Goal: Transaction & Acquisition: Download file/media

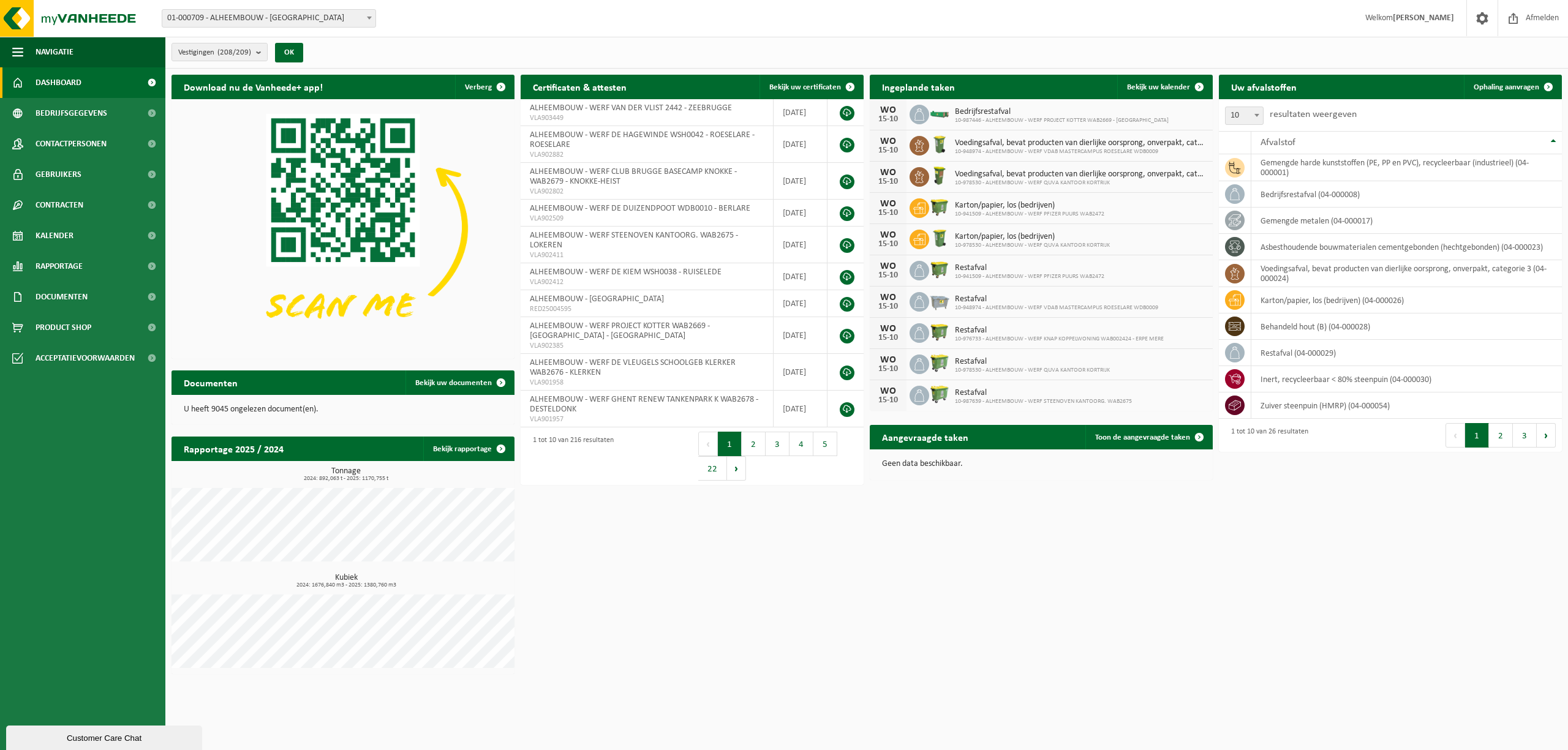
click at [371, 20] on span at bounding box center [369, 17] width 12 height 16
type input "nmbs"
select select "152625"
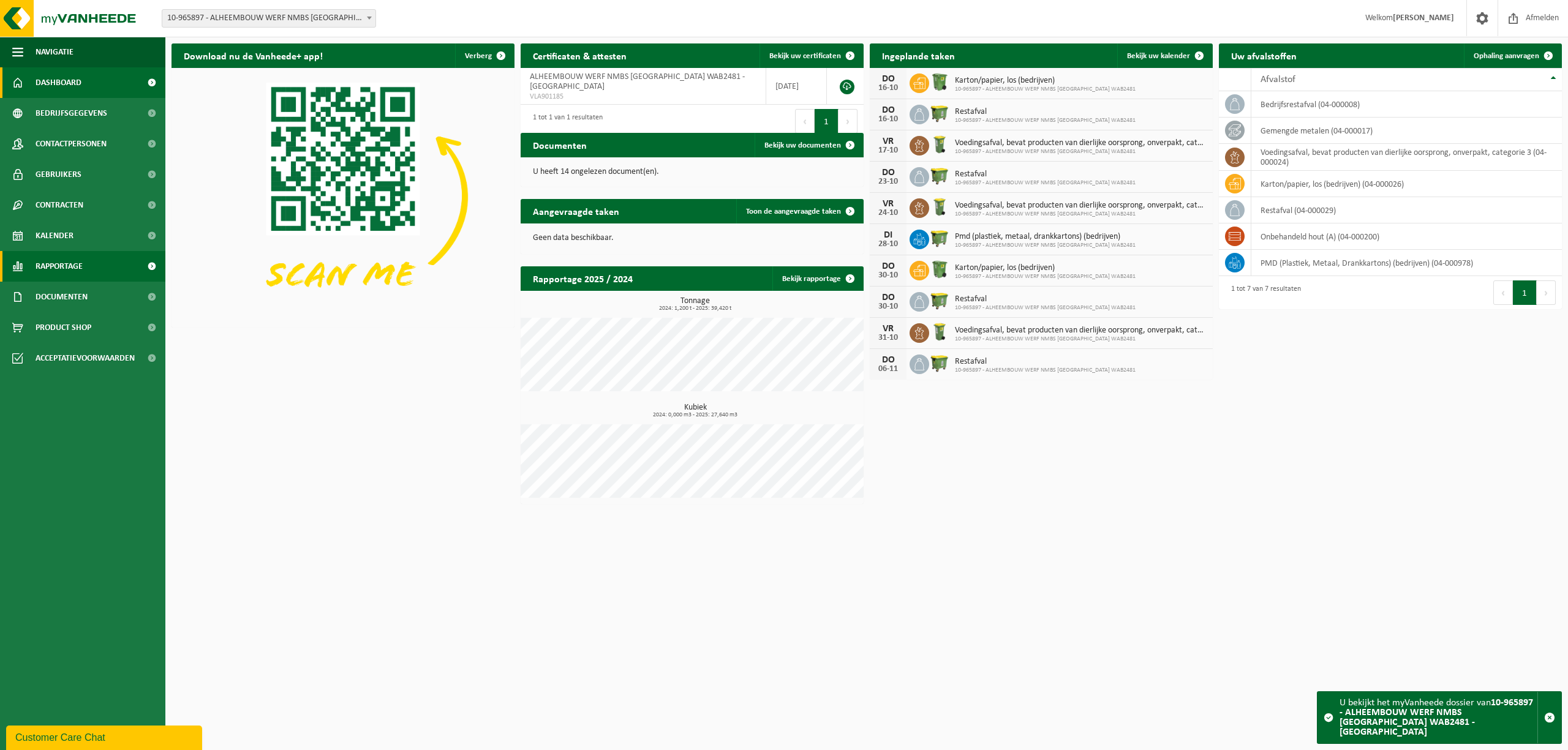
click at [59, 267] on span "Rapportage" at bounding box center [59, 266] width 47 height 31
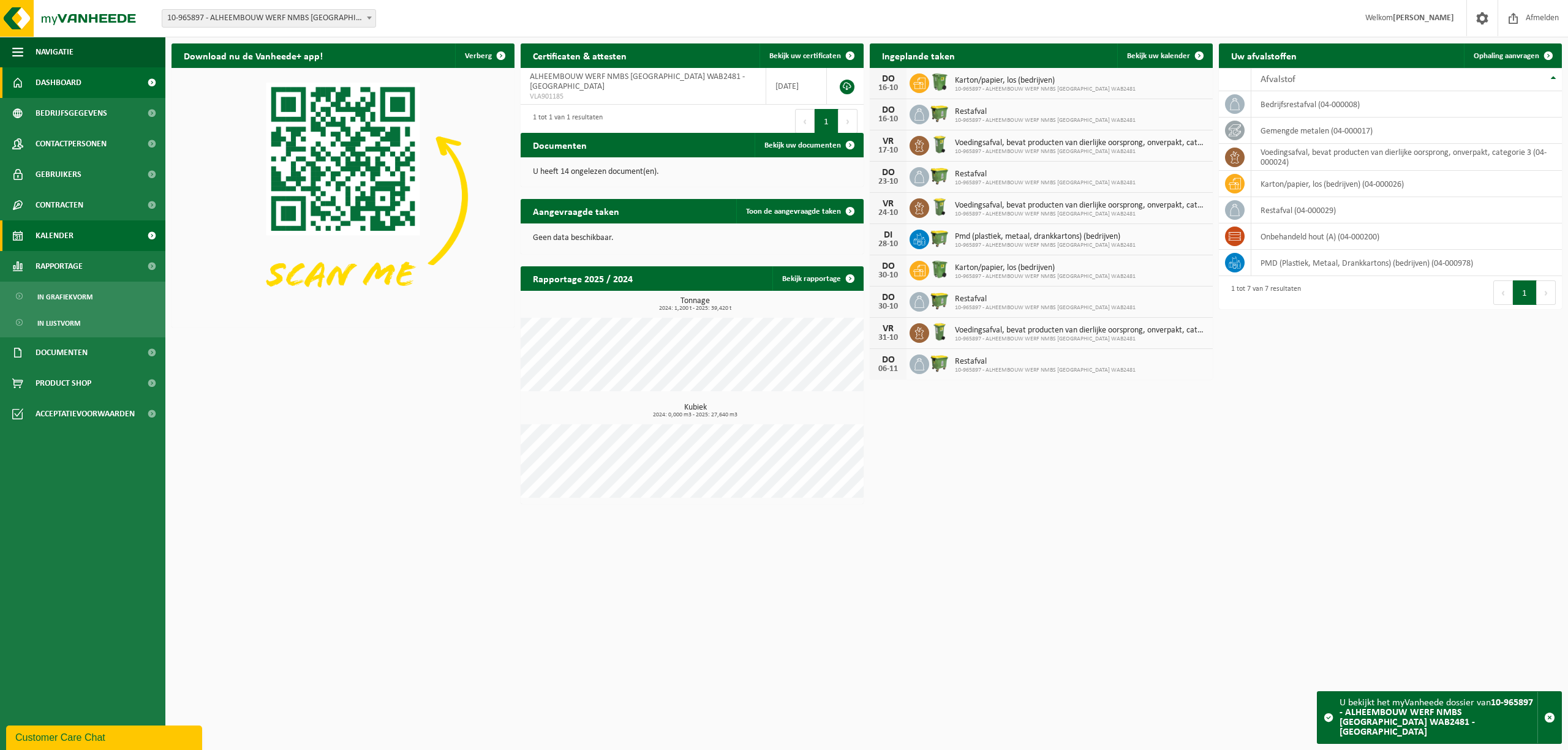
click at [55, 242] on span "Kalender" at bounding box center [54, 235] width 38 height 31
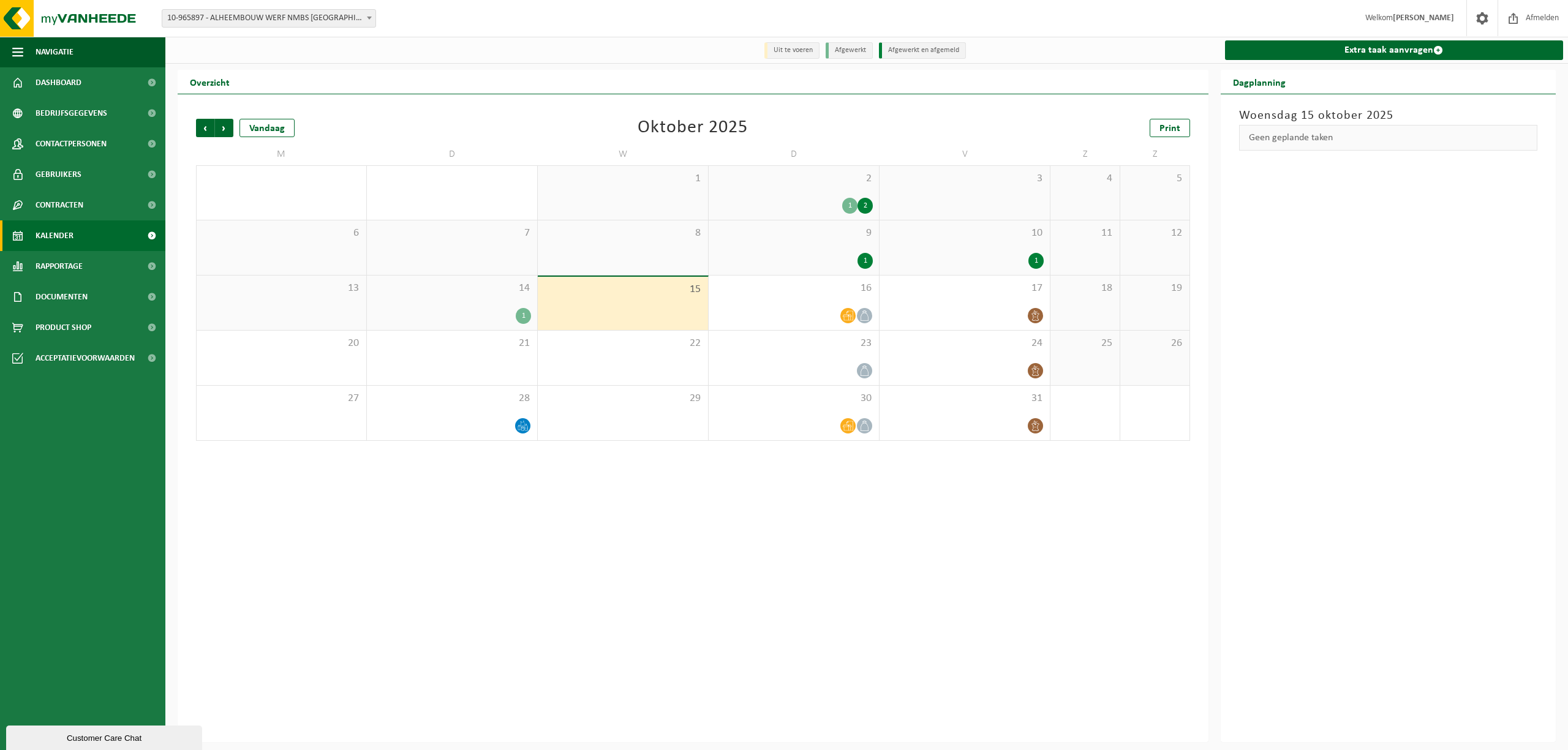
click at [746, 196] on div "2 1 2" at bounding box center [794, 192] width 170 height 54
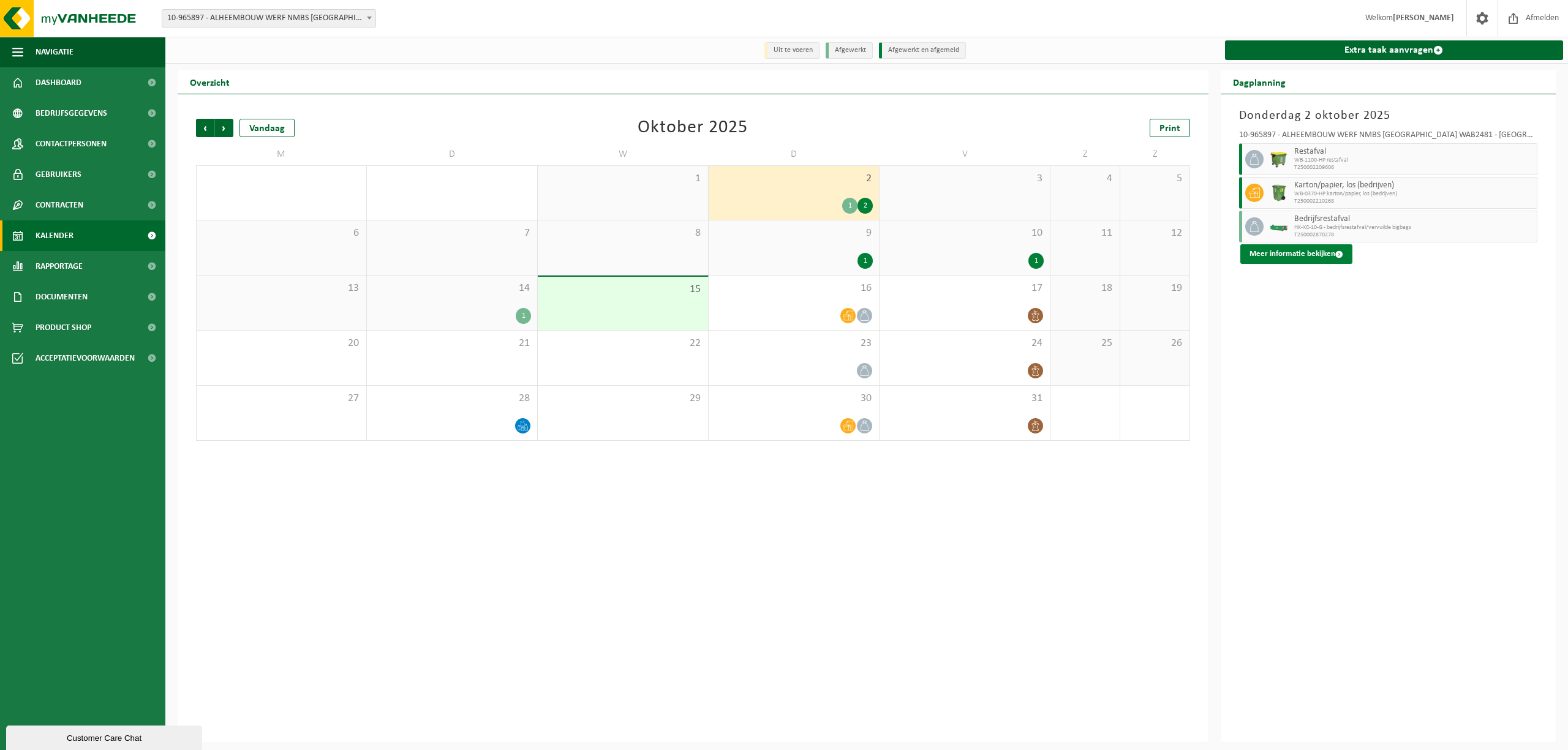
click at [1326, 258] on button "Meer informatie bekijken" at bounding box center [1297, 254] width 112 height 20
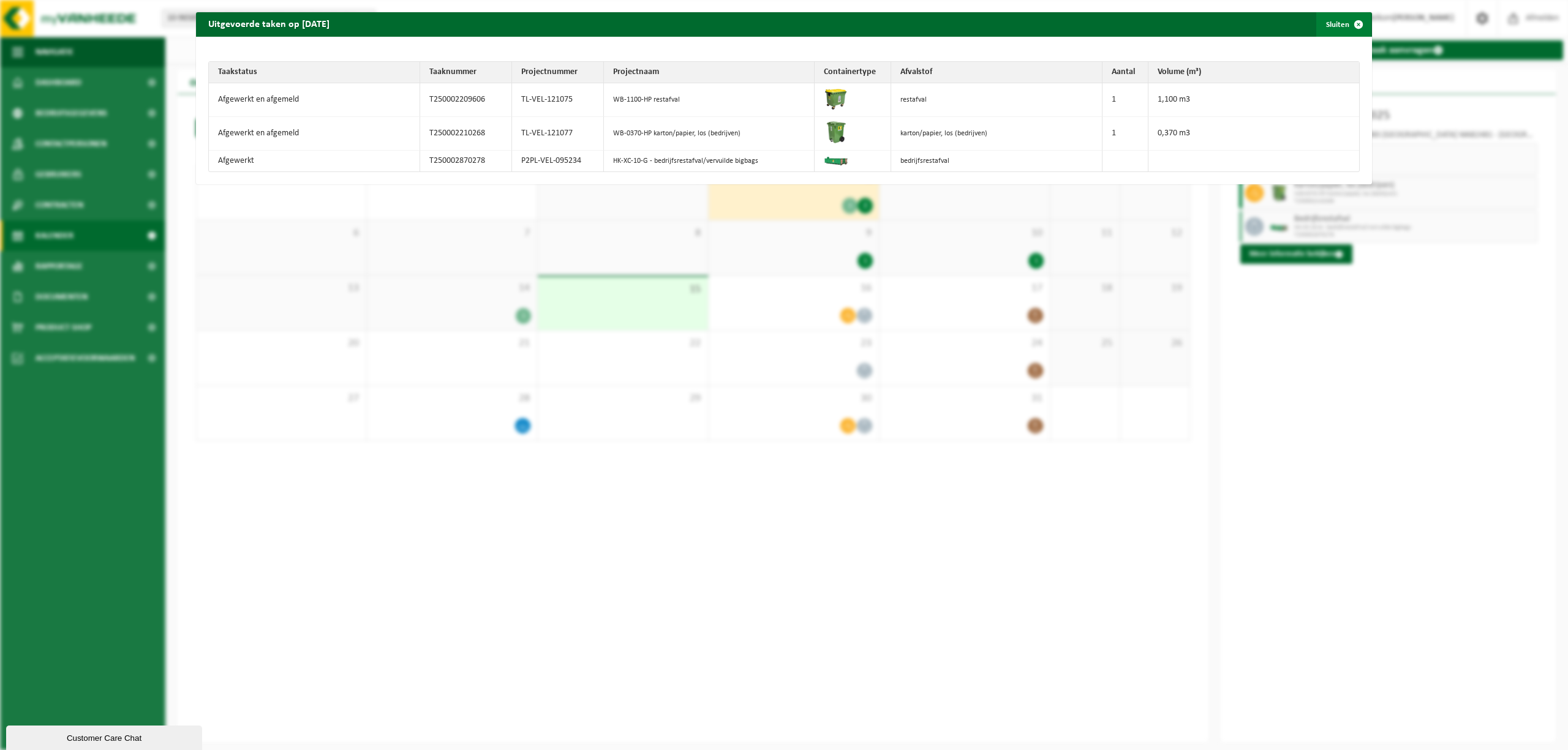
click at [1346, 23] on span "button" at bounding box center [1358, 25] width 25 height 25
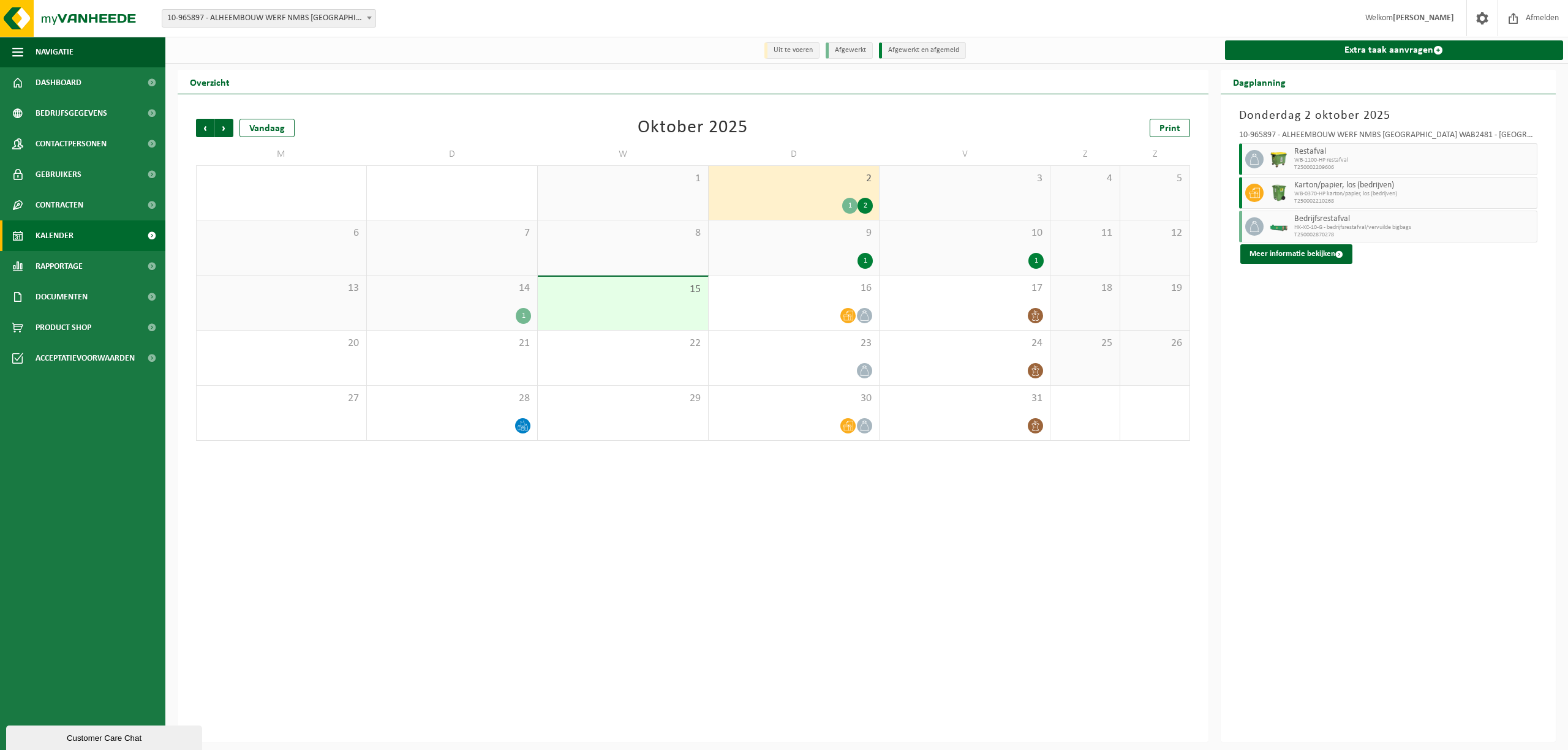
click at [829, 248] on div "9 1" at bounding box center [794, 248] width 170 height 55
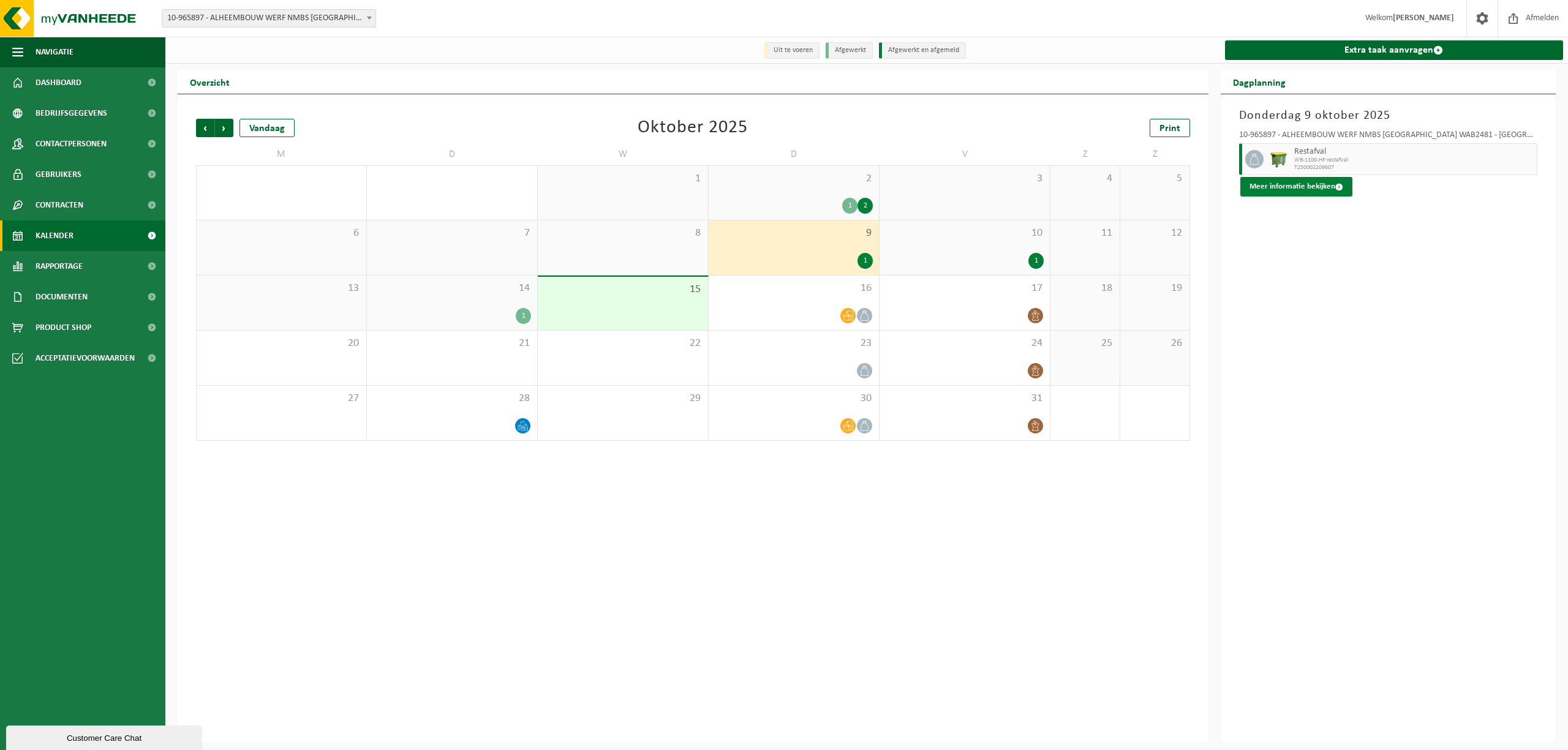
click at [1324, 190] on button "Meer informatie bekijken" at bounding box center [1297, 187] width 112 height 20
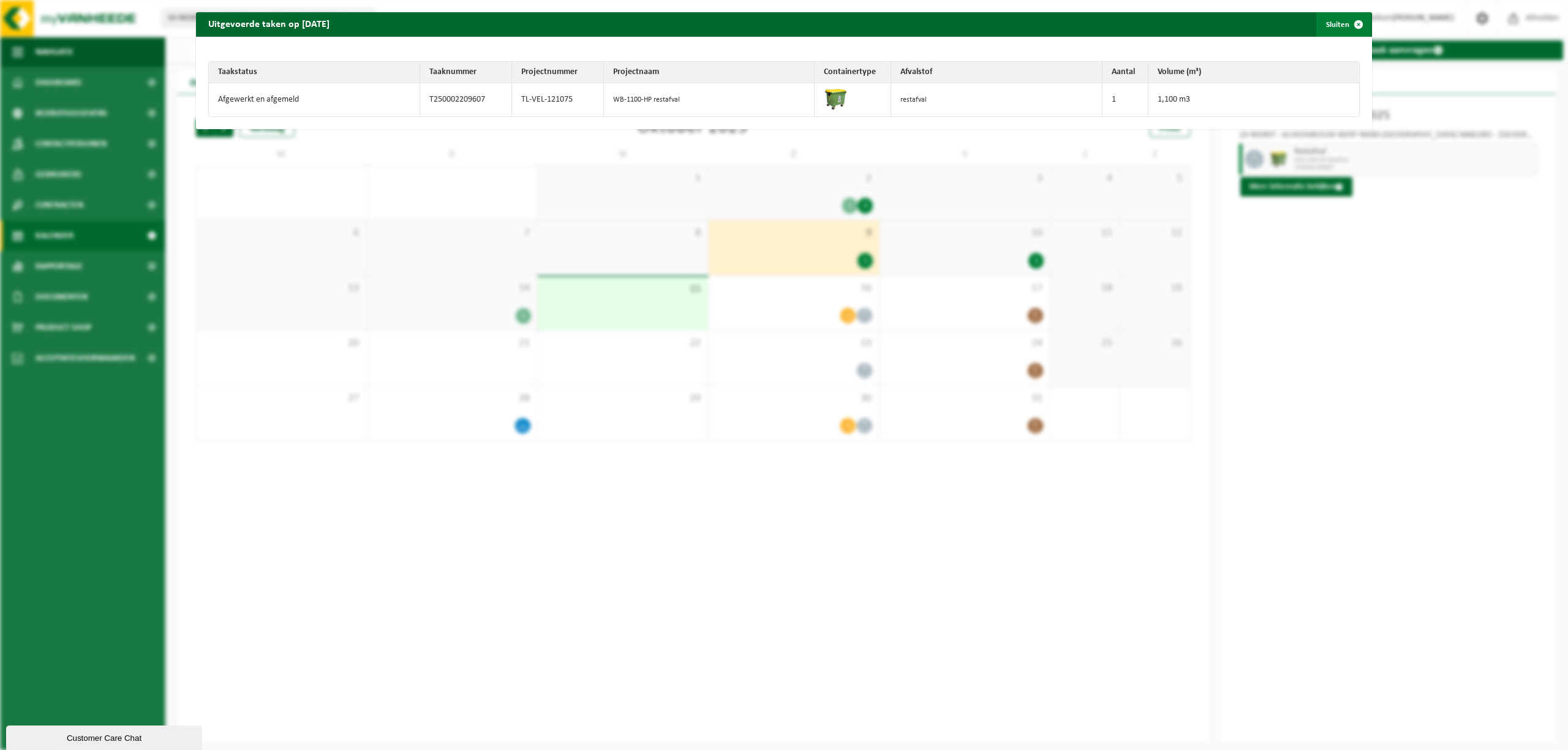
click at [1346, 22] on span "button" at bounding box center [1358, 25] width 25 height 25
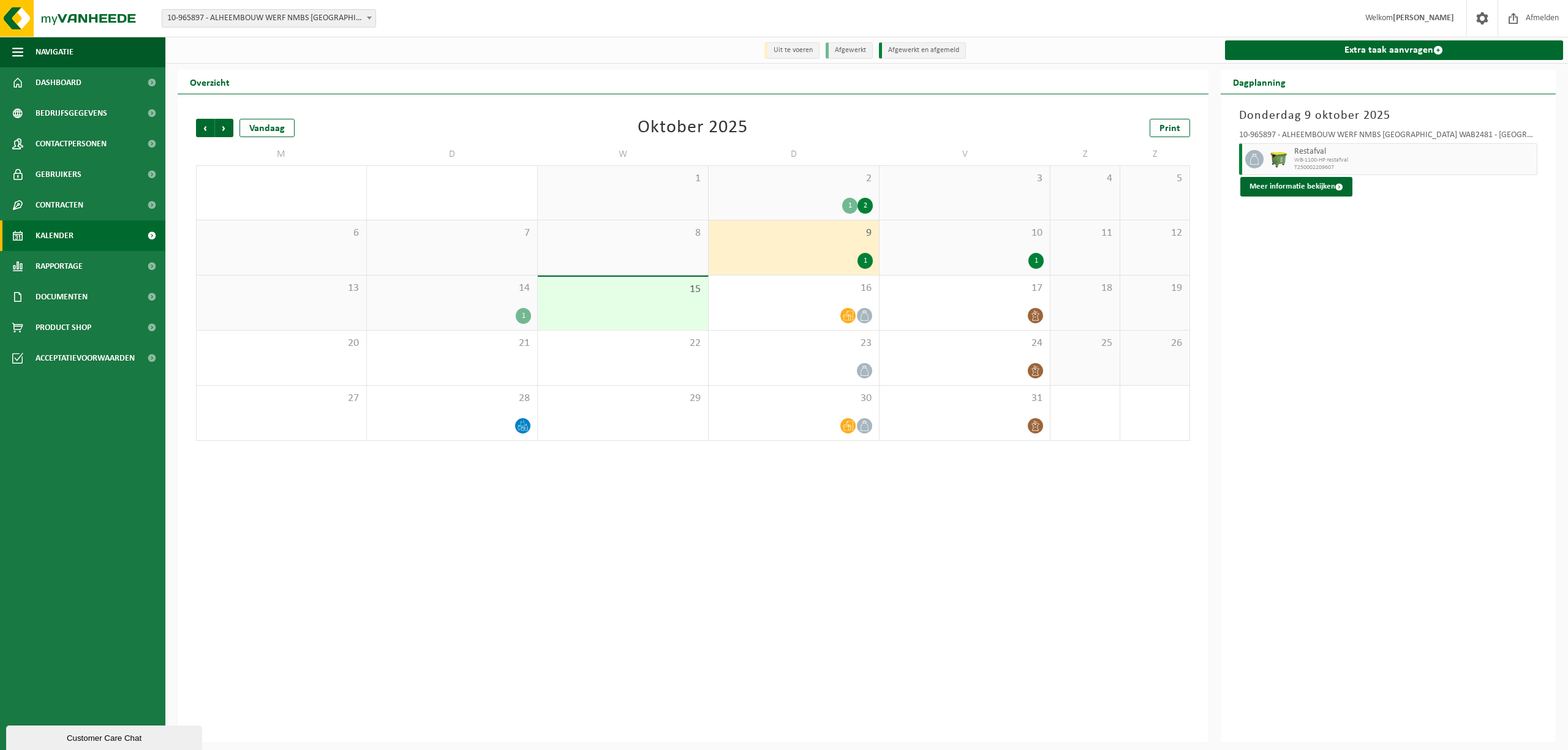
click at [989, 248] on div "10 1" at bounding box center [965, 248] width 170 height 55
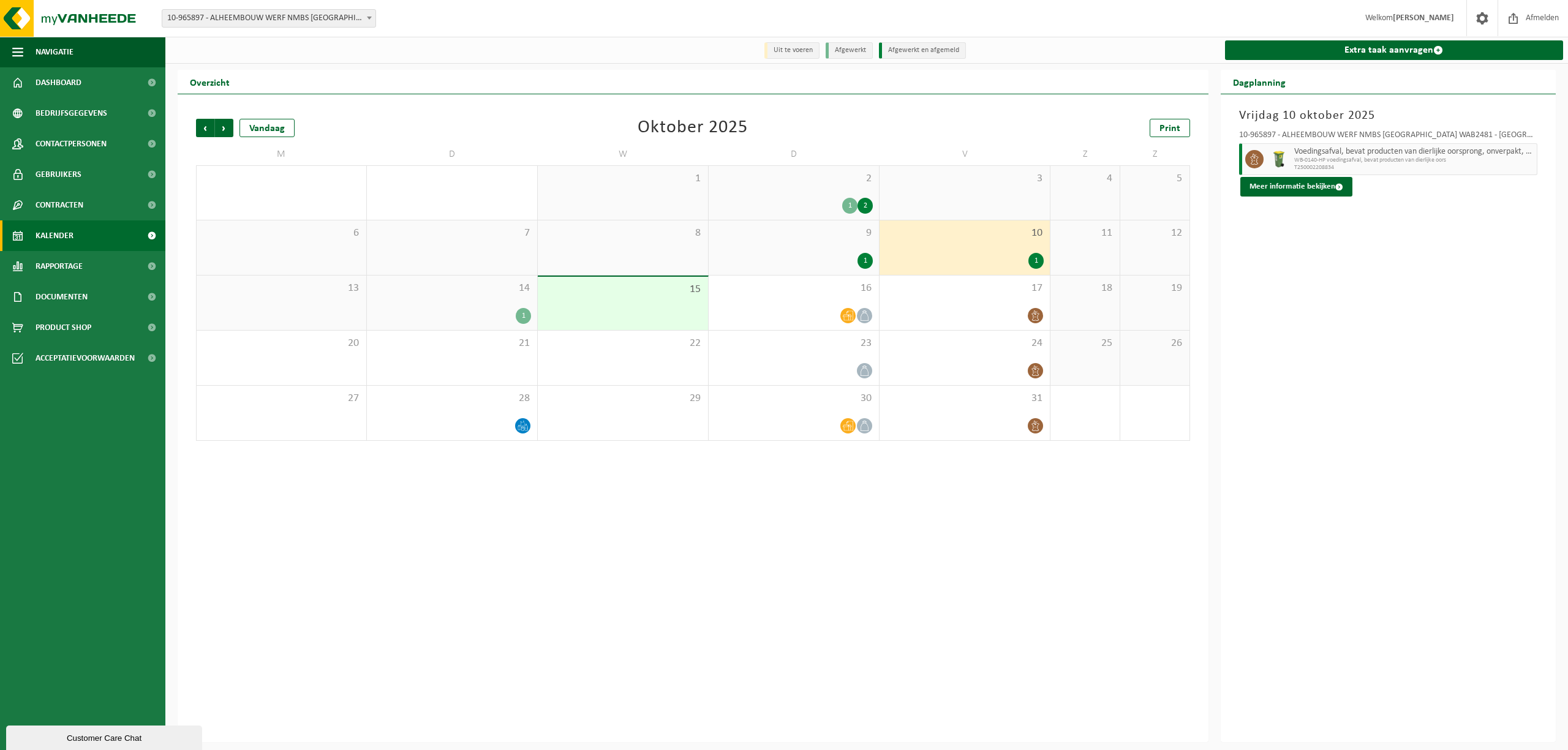
click at [431, 309] on div "1" at bounding box center [452, 315] width 158 height 16
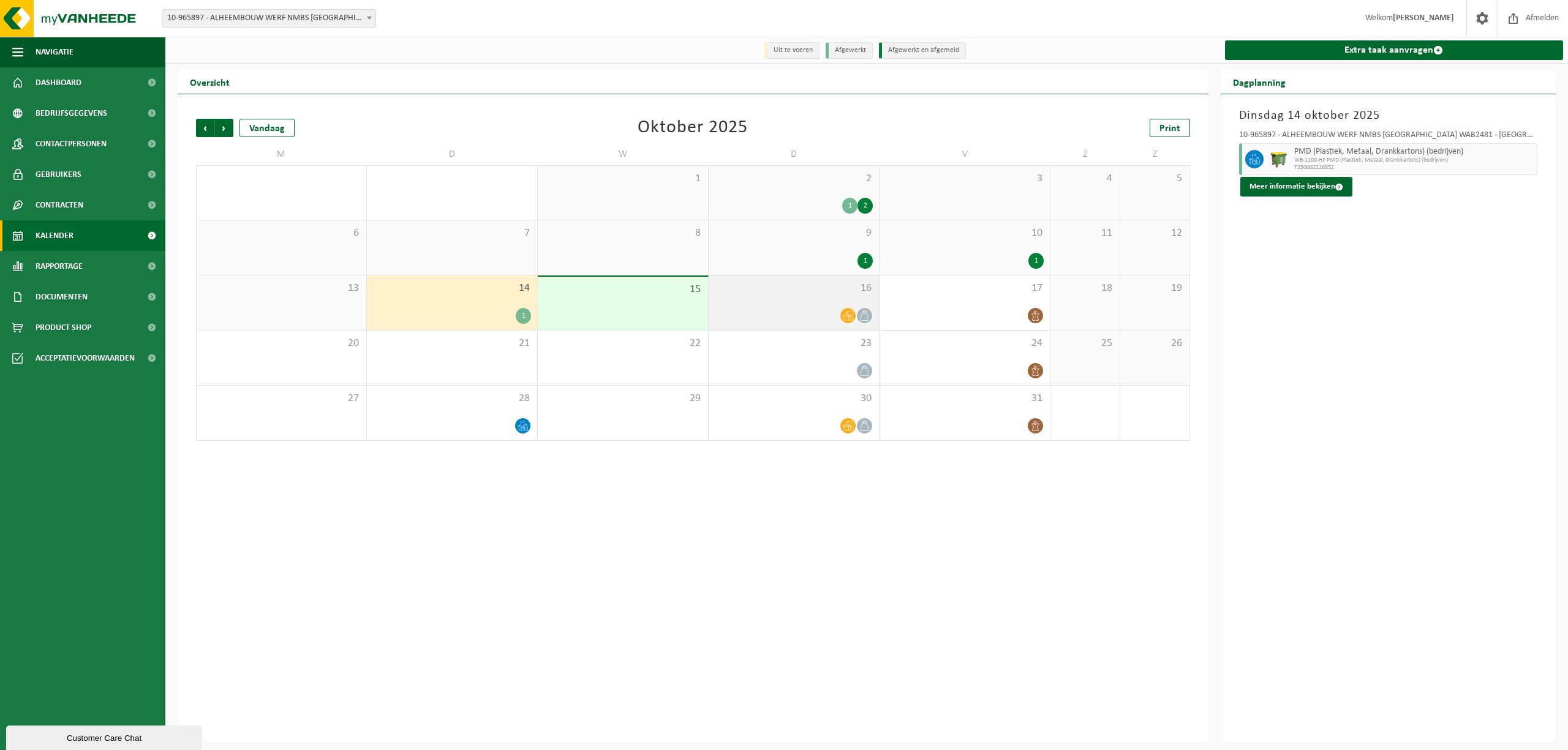
click at [772, 299] on div "16" at bounding box center [794, 303] width 170 height 55
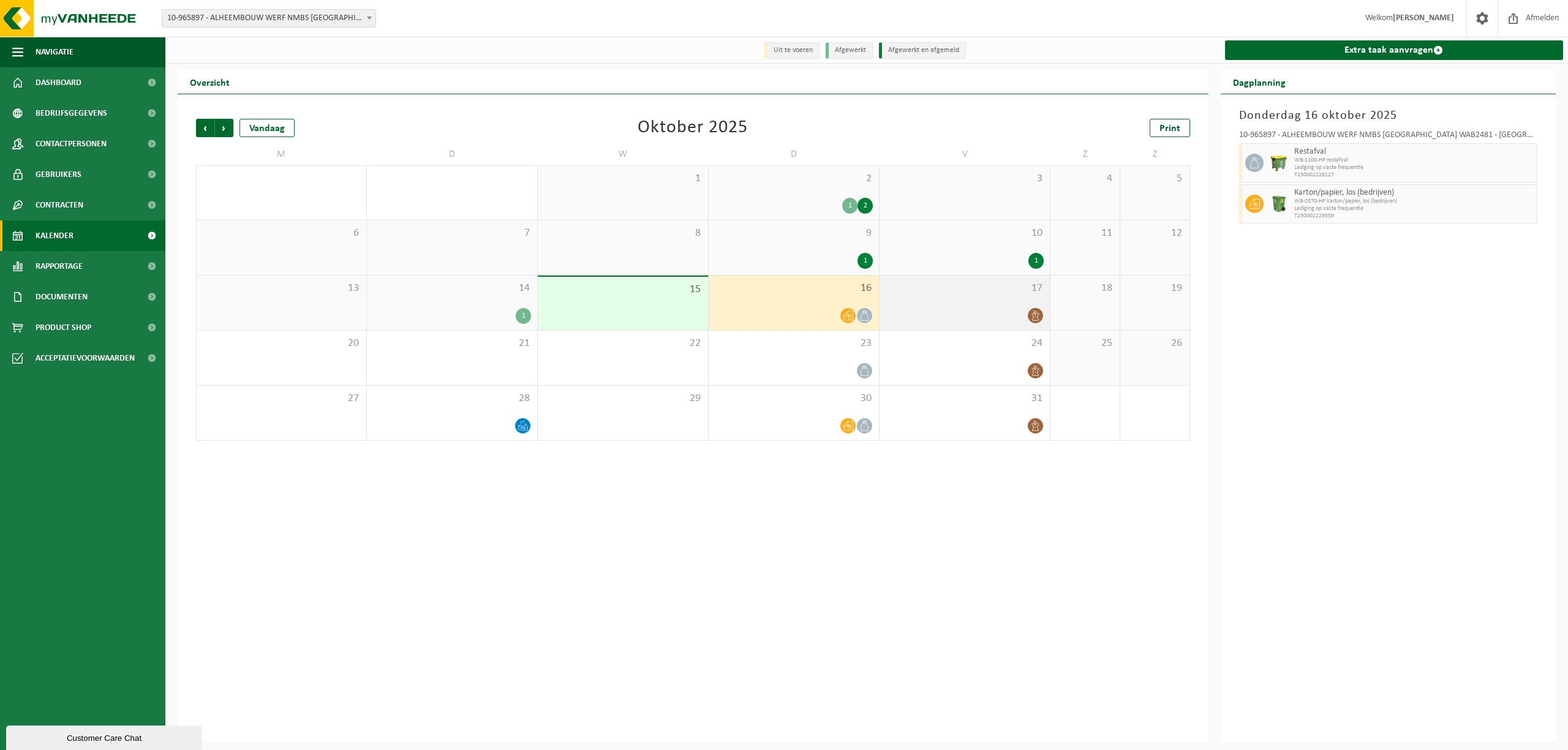
click at [981, 289] on span "17" at bounding box center [965, 289] width 158 height 14
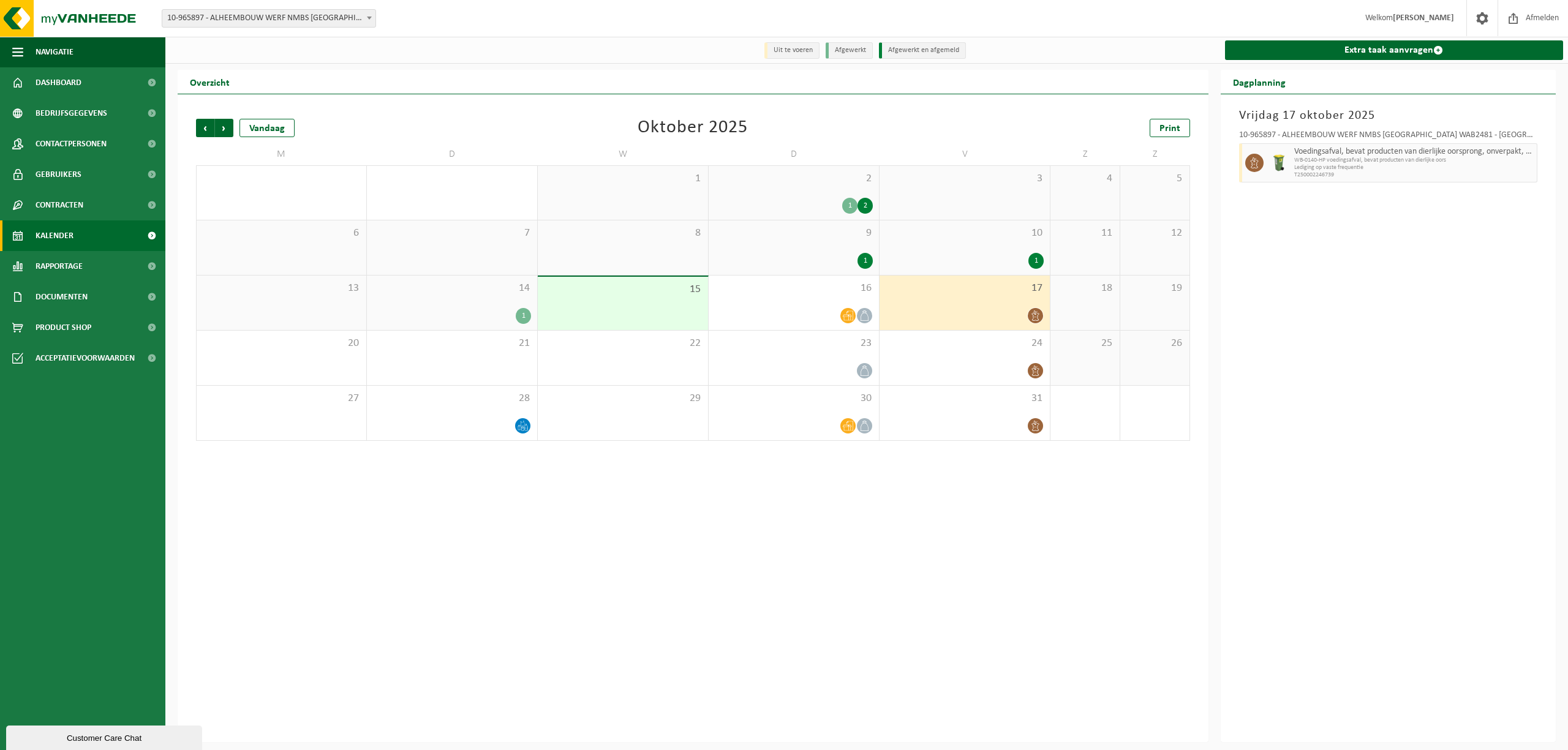
click at [650, 302] on div "15" at bounding box center [622, 303] width 170 height 53
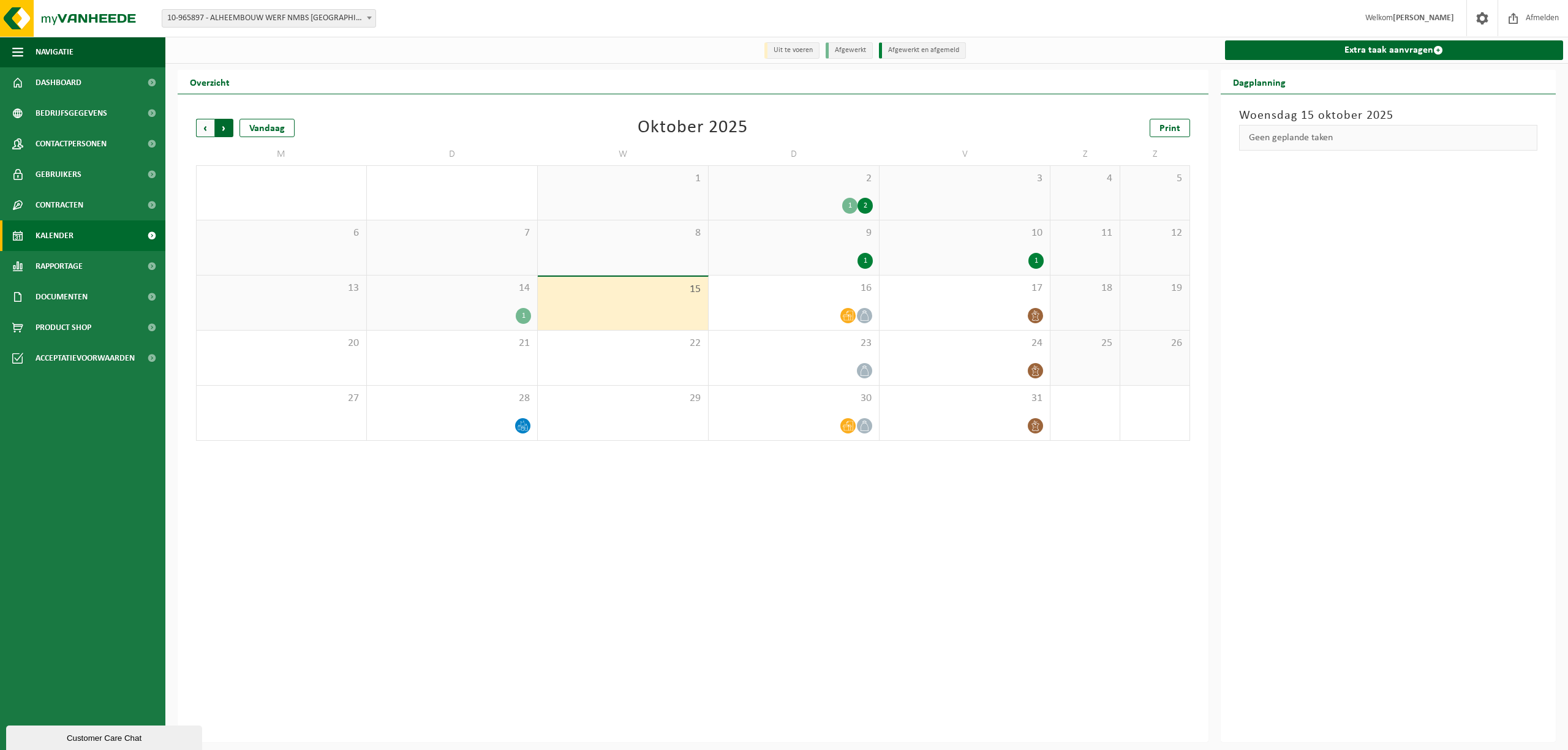
click at [201, 126] on span "Vorige" at bounding box center [205, 128] width 18 height 18
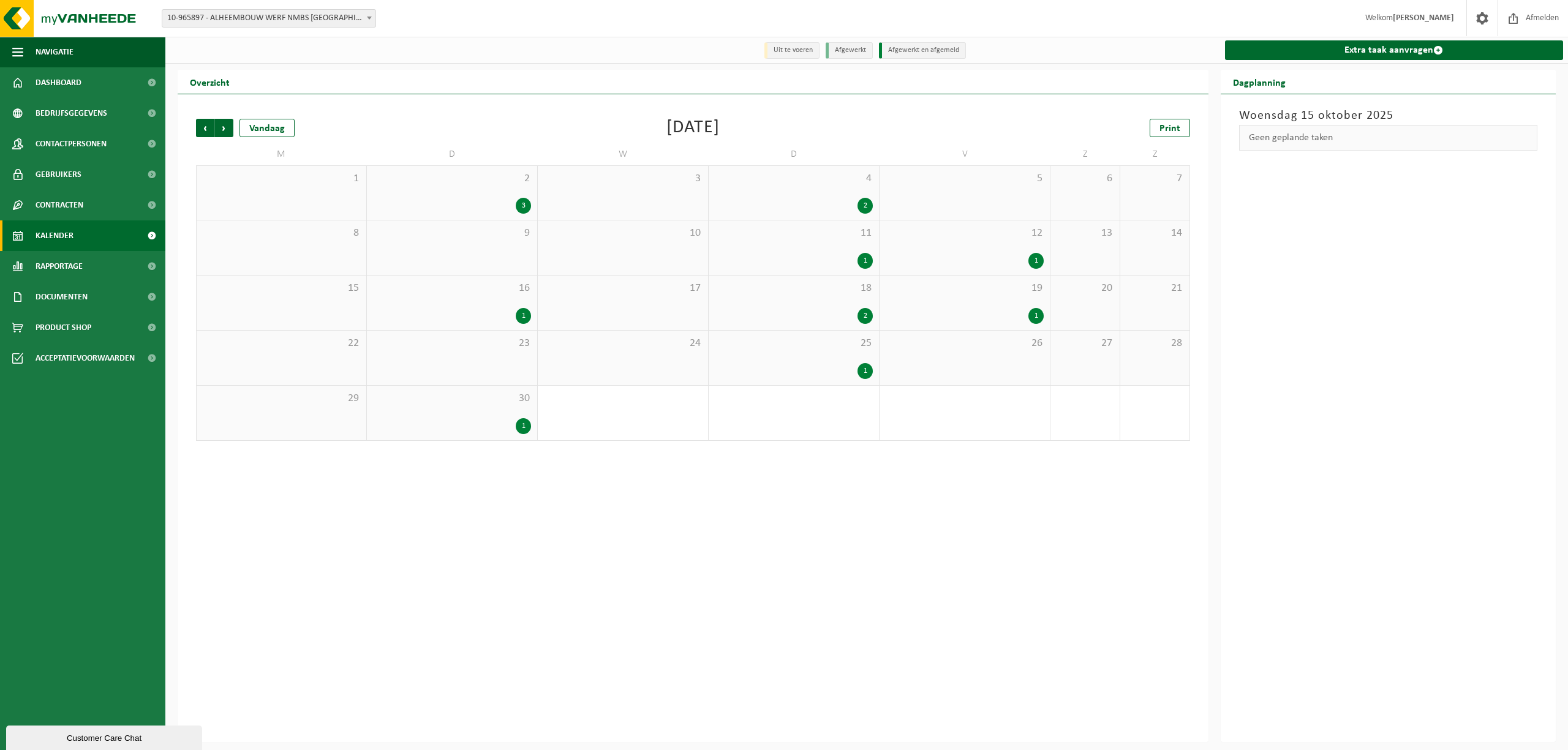
click at [201, 126] on span "Vorige" at bounding box center [205, 128] width 18 height 18
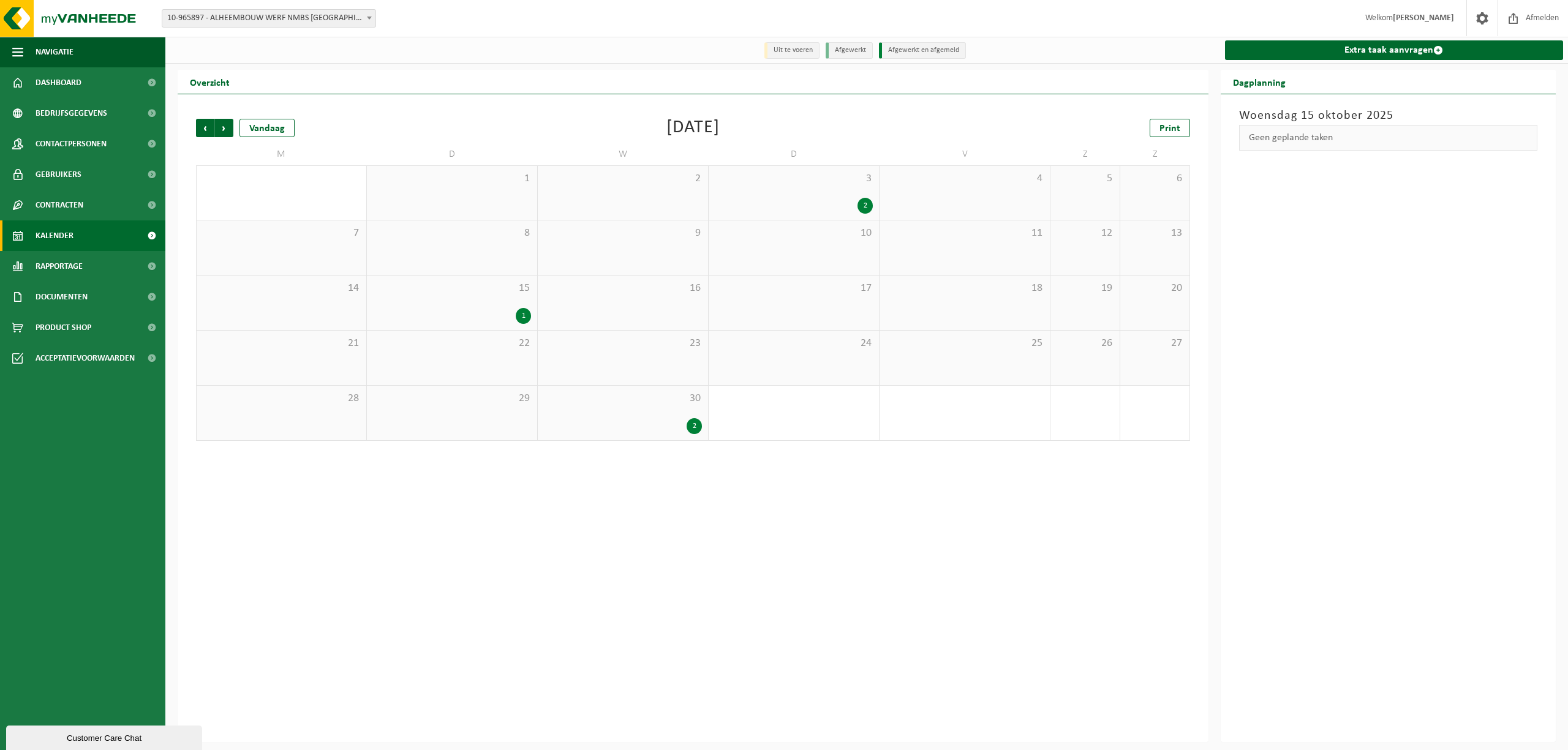
click at [201, 126] on span "Vorige" at bounding box center [205, 128] width 18 height 18
click at [223, 131] on span "Volgende" at bounding box center [224, 128] width 18 height 18
click at [224, 130] on span "Volgende" at bounding box center [224, 128] width 18 height 18
click at [225, 123] on span "Volgende" at bounding box center [224, 128] width 18 height 18
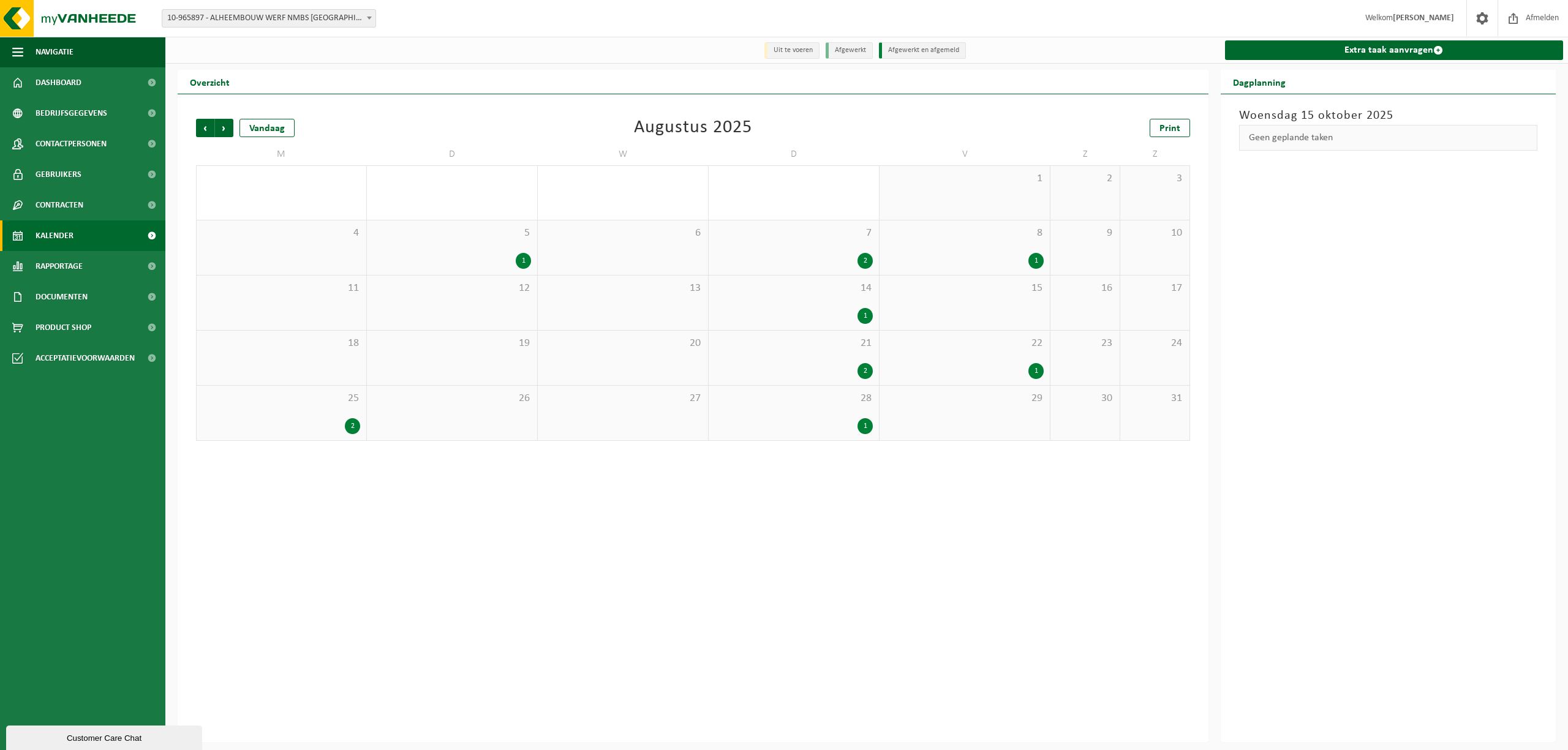
click at [225, 123] on span "Volgende" at bounding box center [224, 128] width 18 height 18
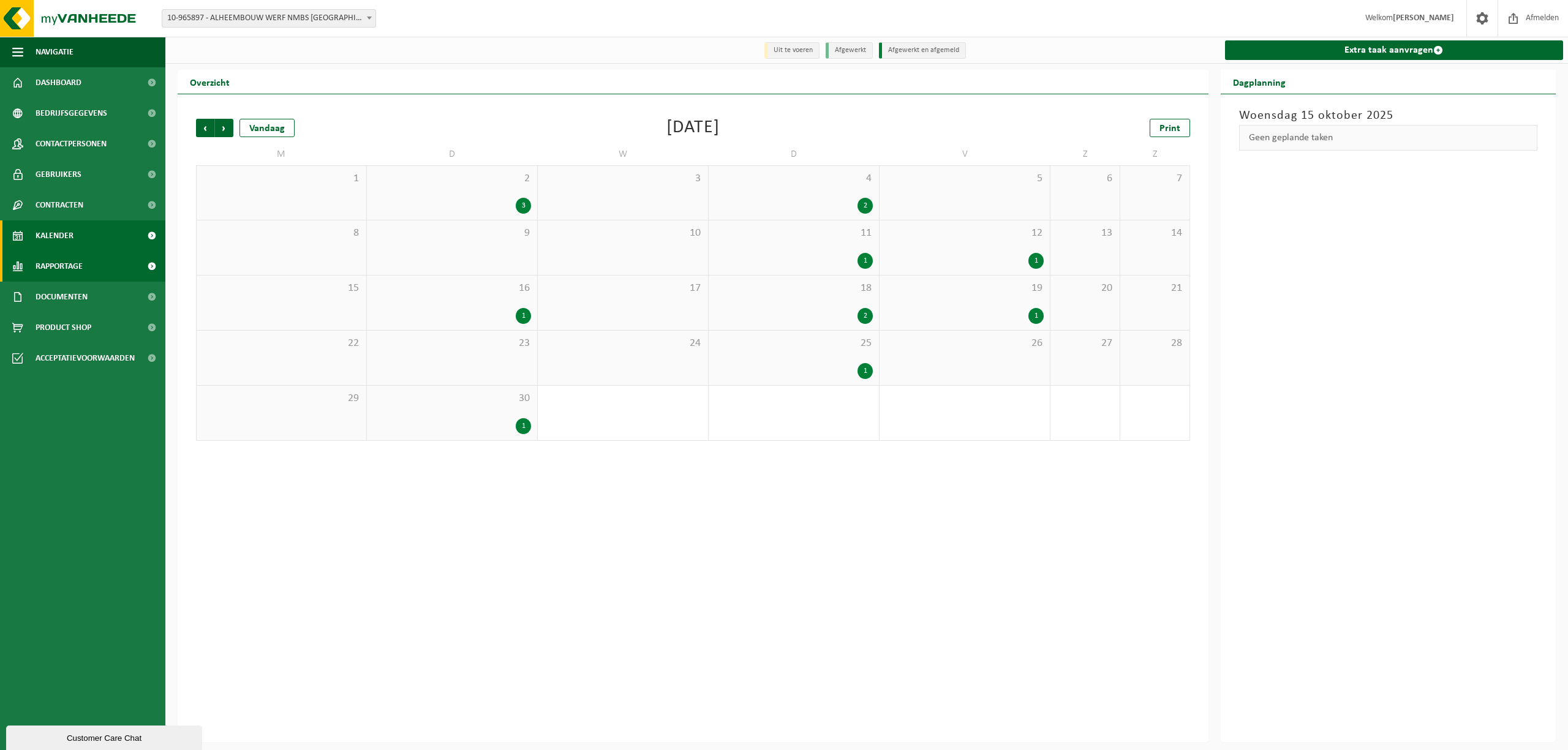
click at [94, 275] on link "Rapportage" at bounding box center [83, 266] width 166 height 31
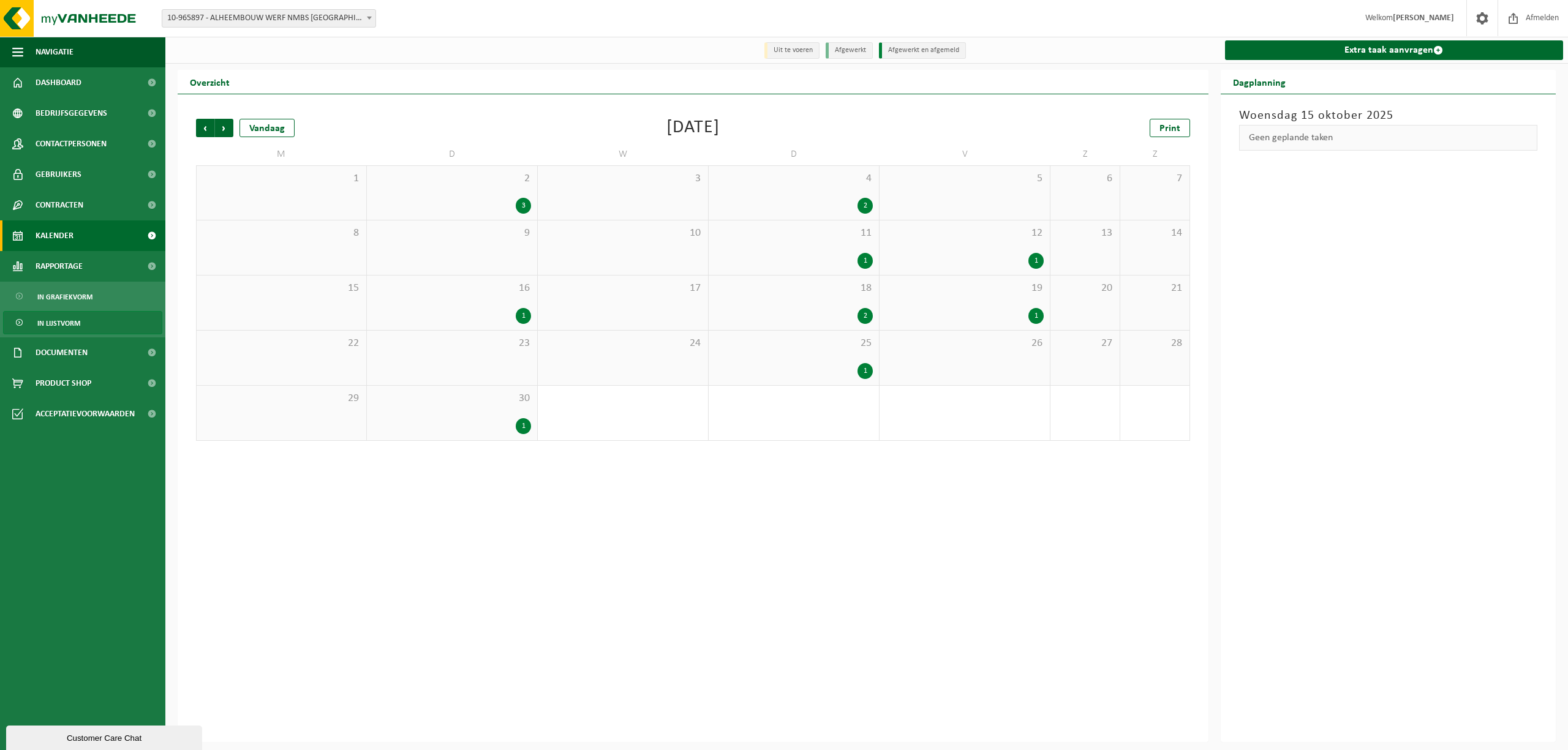
click at [79, 323] on span "In lijstvorm" at bounding box center [59, 323] width 43 height 23
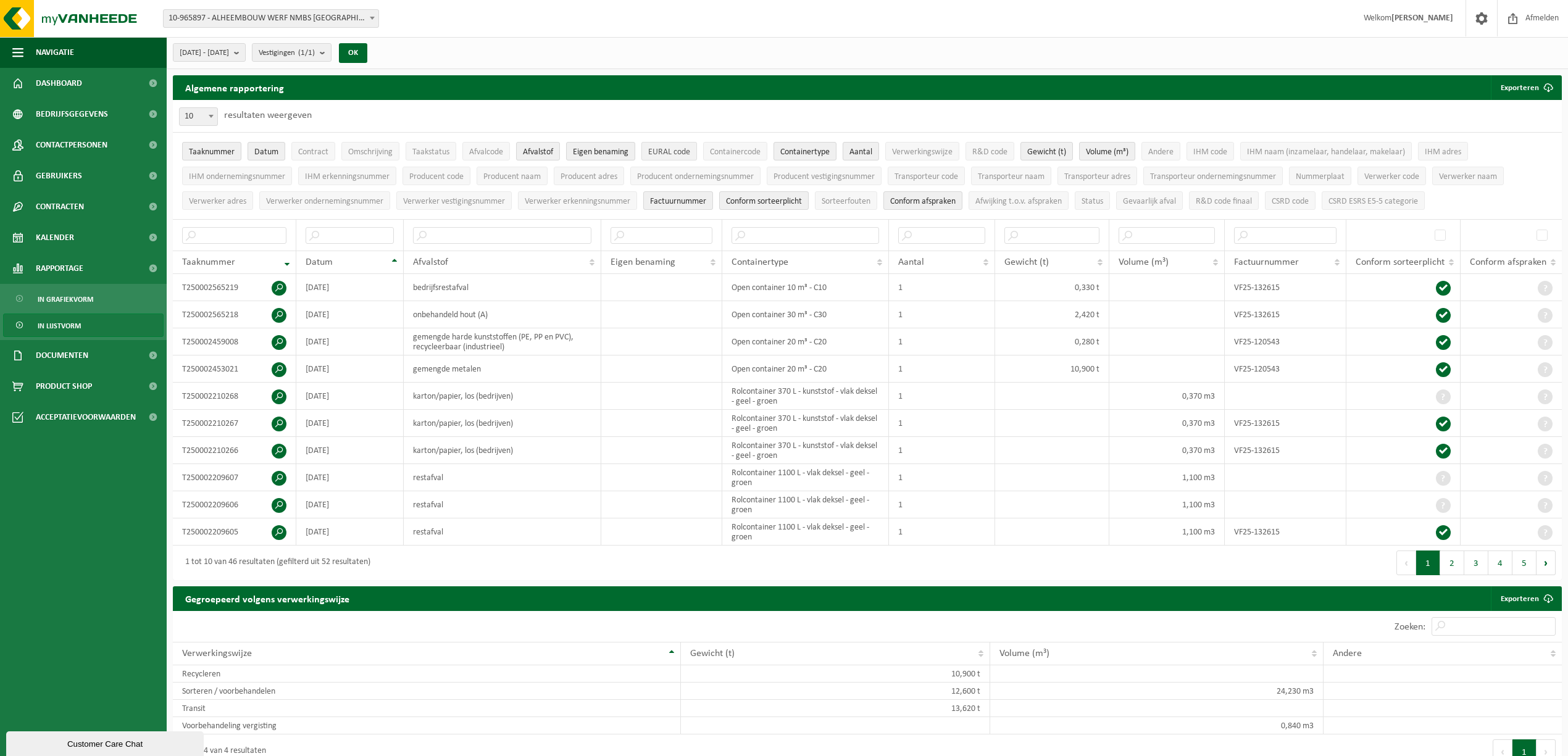
click at [690, 149] on span "EURAL code" at bounding box center [669, 152] width 42 height 9
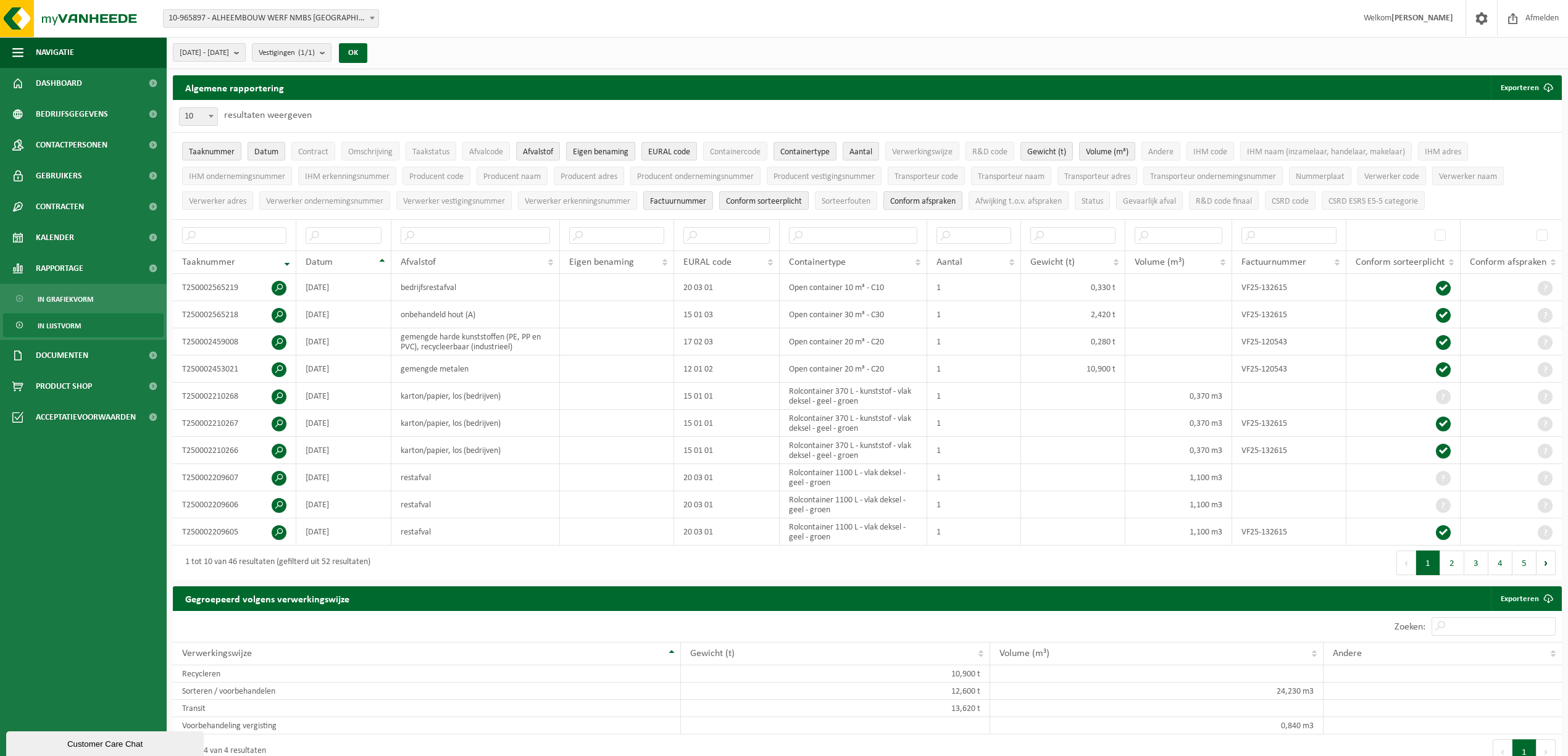
click at [620, 149] on span "Eigen benaming" at bounding box center [600, 152] width 56 height 9
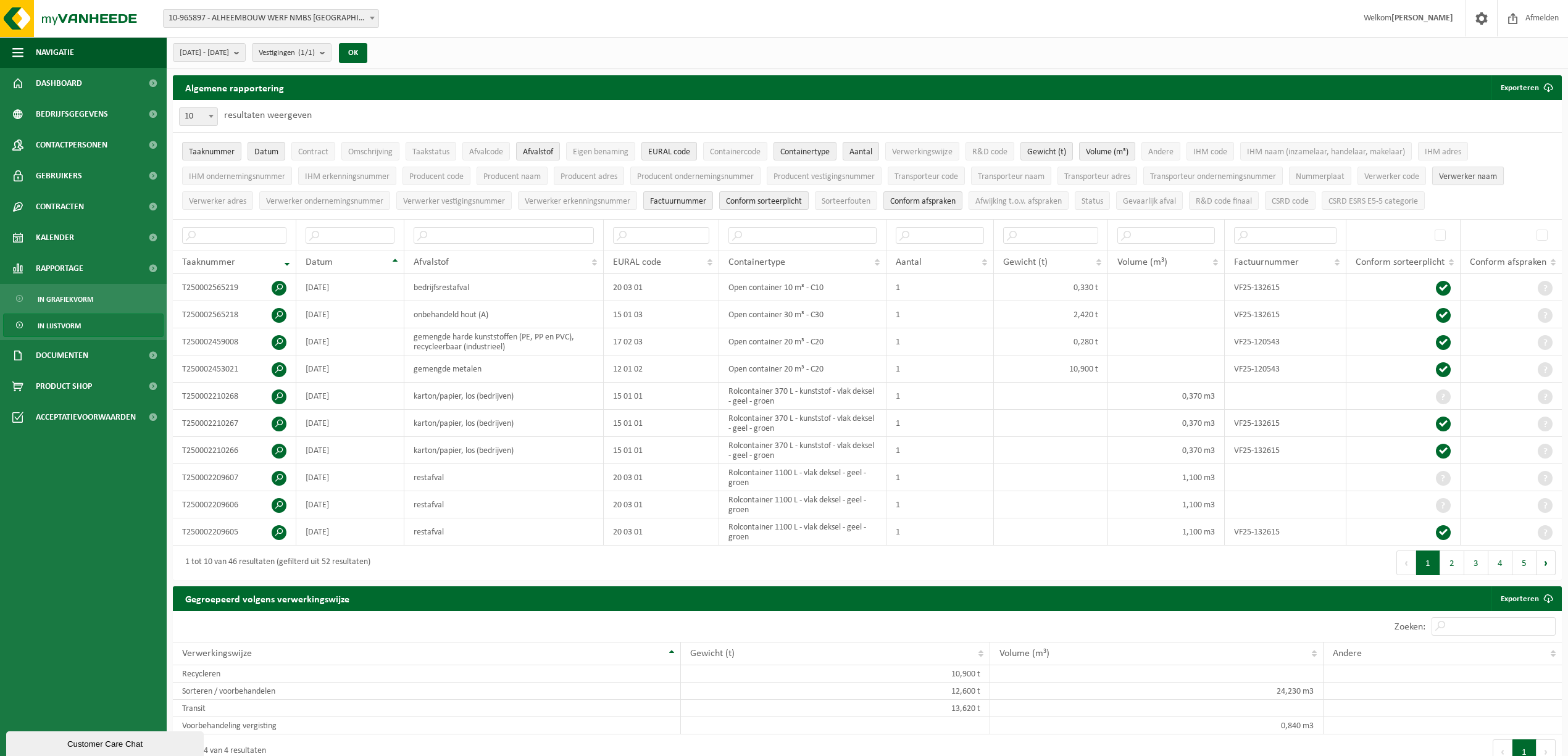
click at [1467, 174] on span "Verwerker naam" at bounding box center [1468, 177] width 58 height 9
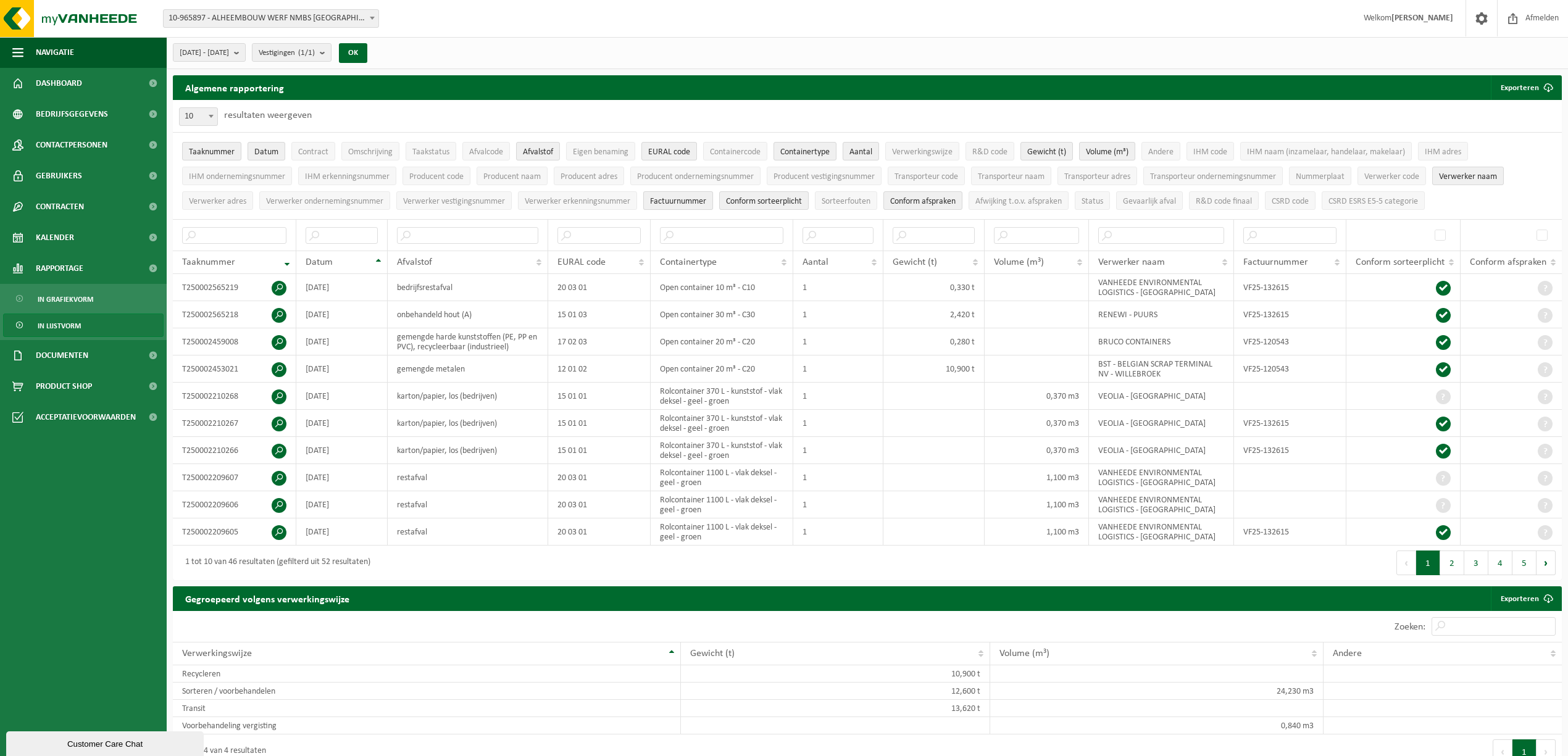
click at [685, 206] on span "Factuurnummer" at bounding box center [678, 201] width 56 height 9
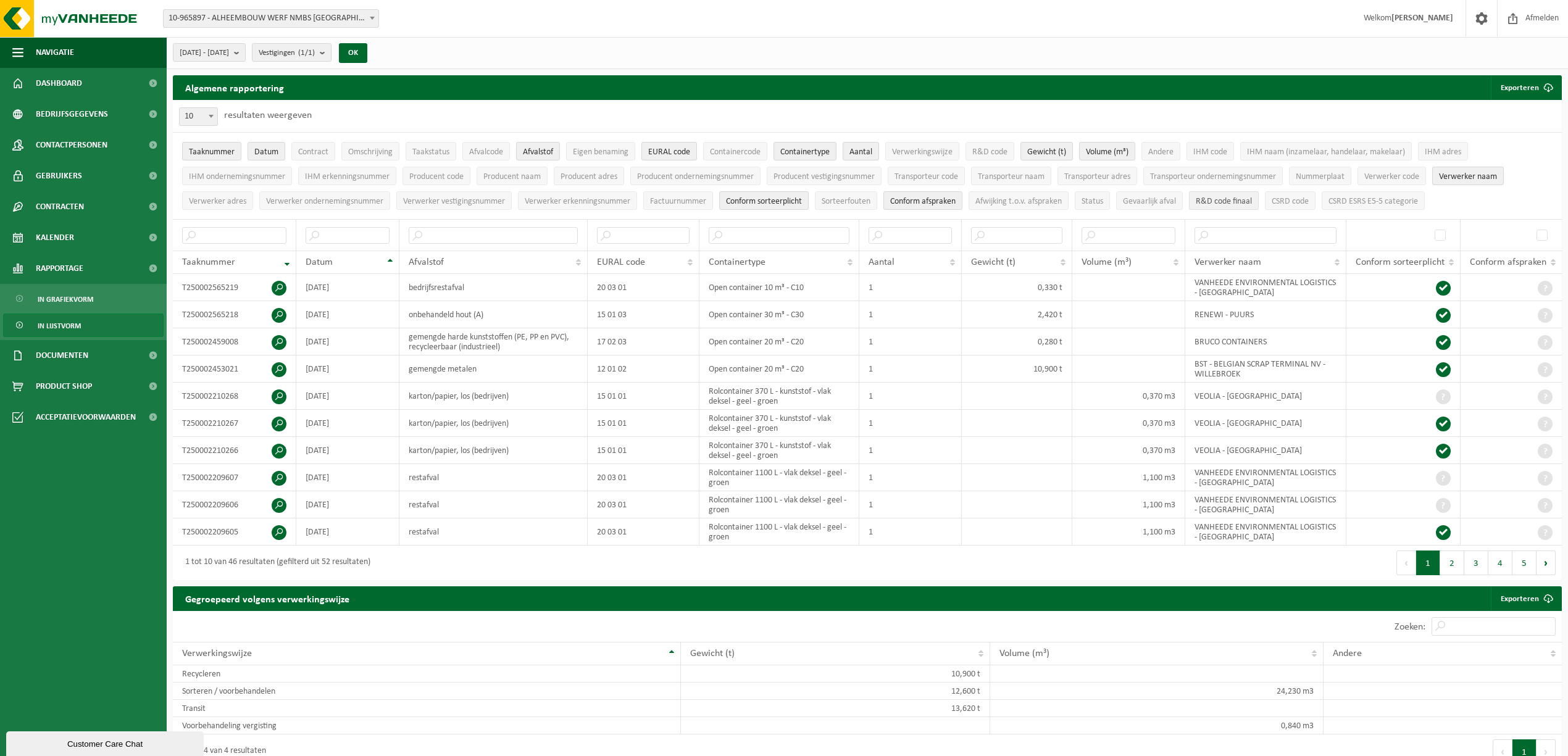
click at [1239, 197] on span "R&D code finaal" at bounding box center [1224, 201] width 56 height 9
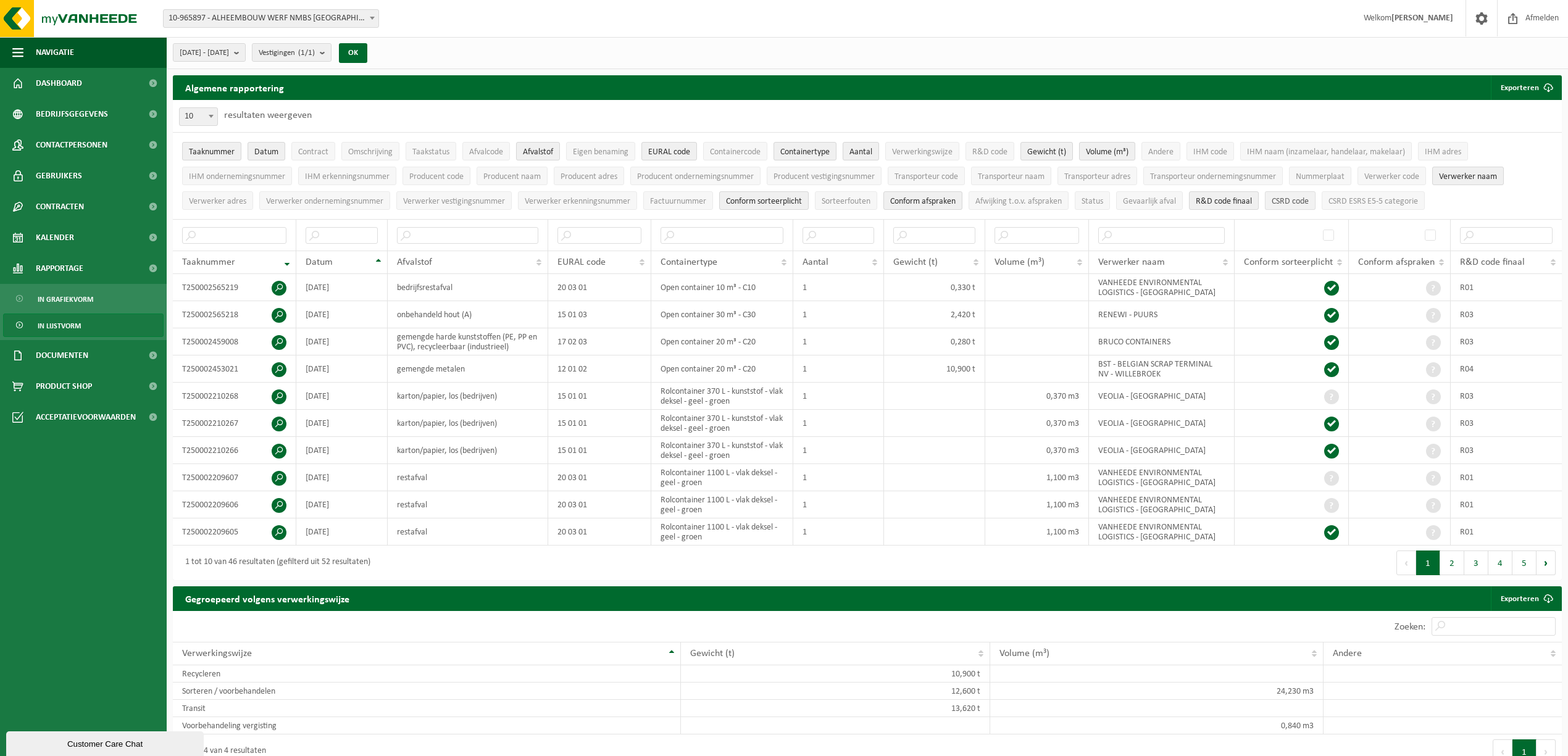
click at [1295, 203] on span "CSRD code" at bounding box center [1291, 201] width 37 height 9
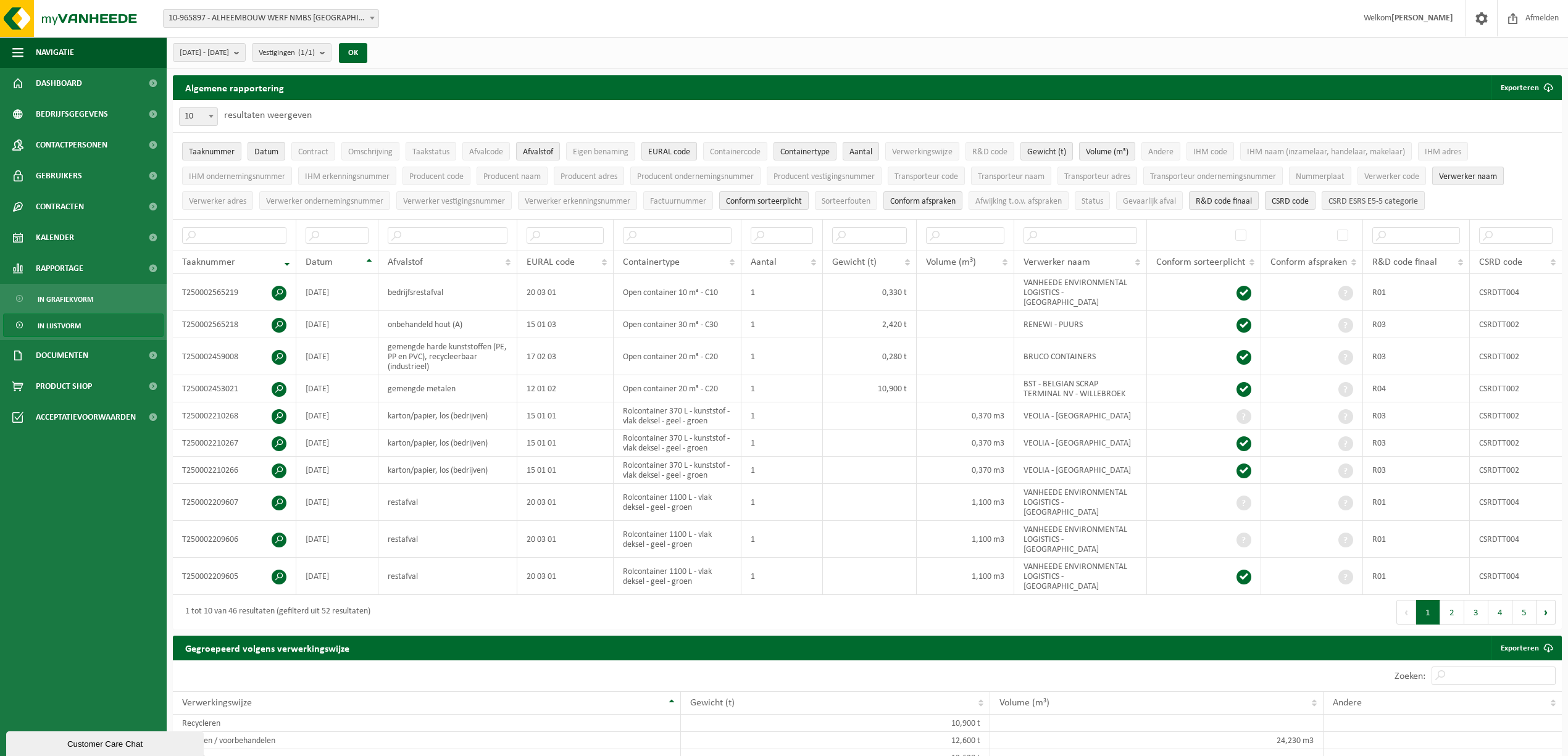
click at [1407, 203] on span "CSRD ESRS E5-5 categorie" at bounding box center [1373, 201] width 90 height 9
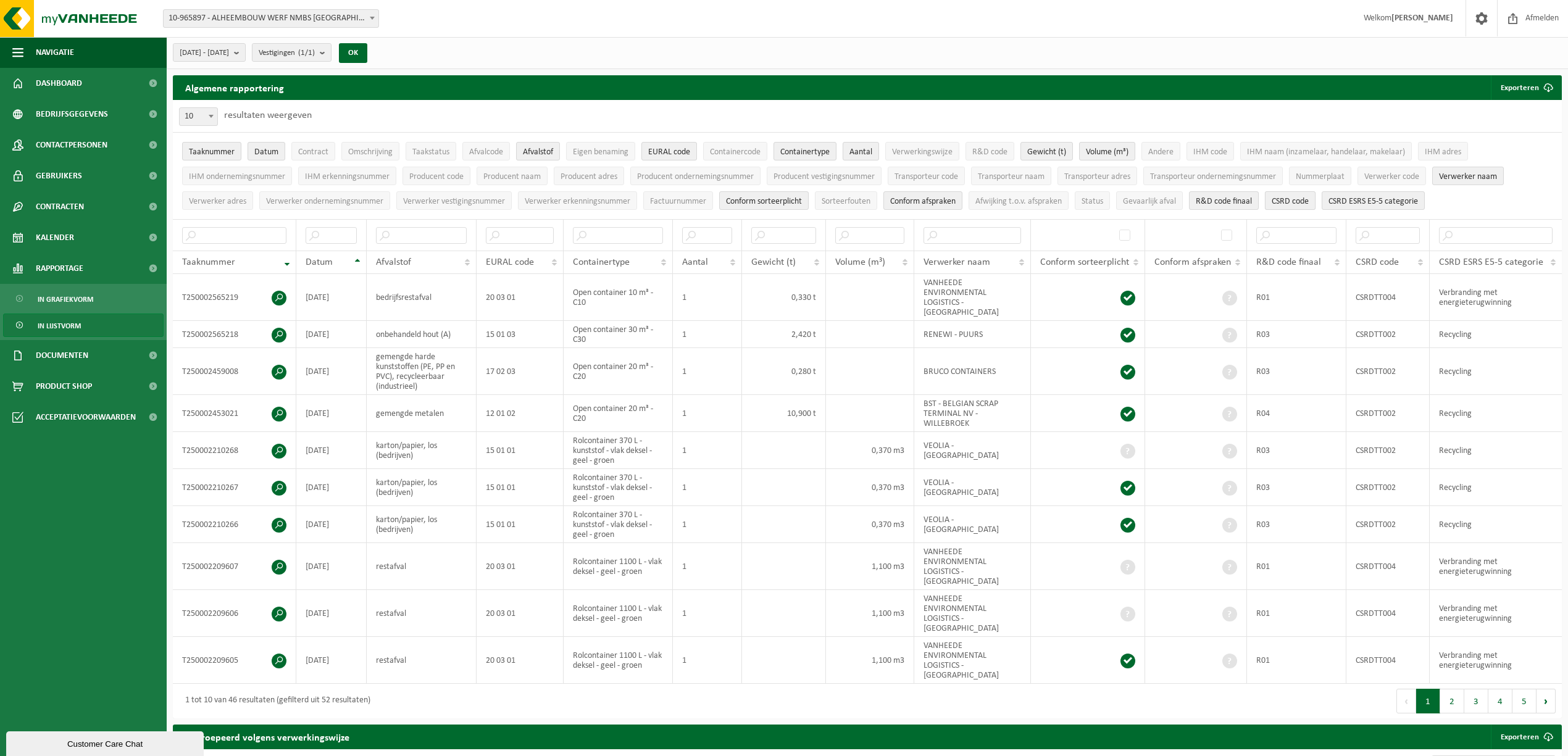
click at [1297, 206] on span "CSRD code" at bounding box center [1291, 201] width 37 height 9
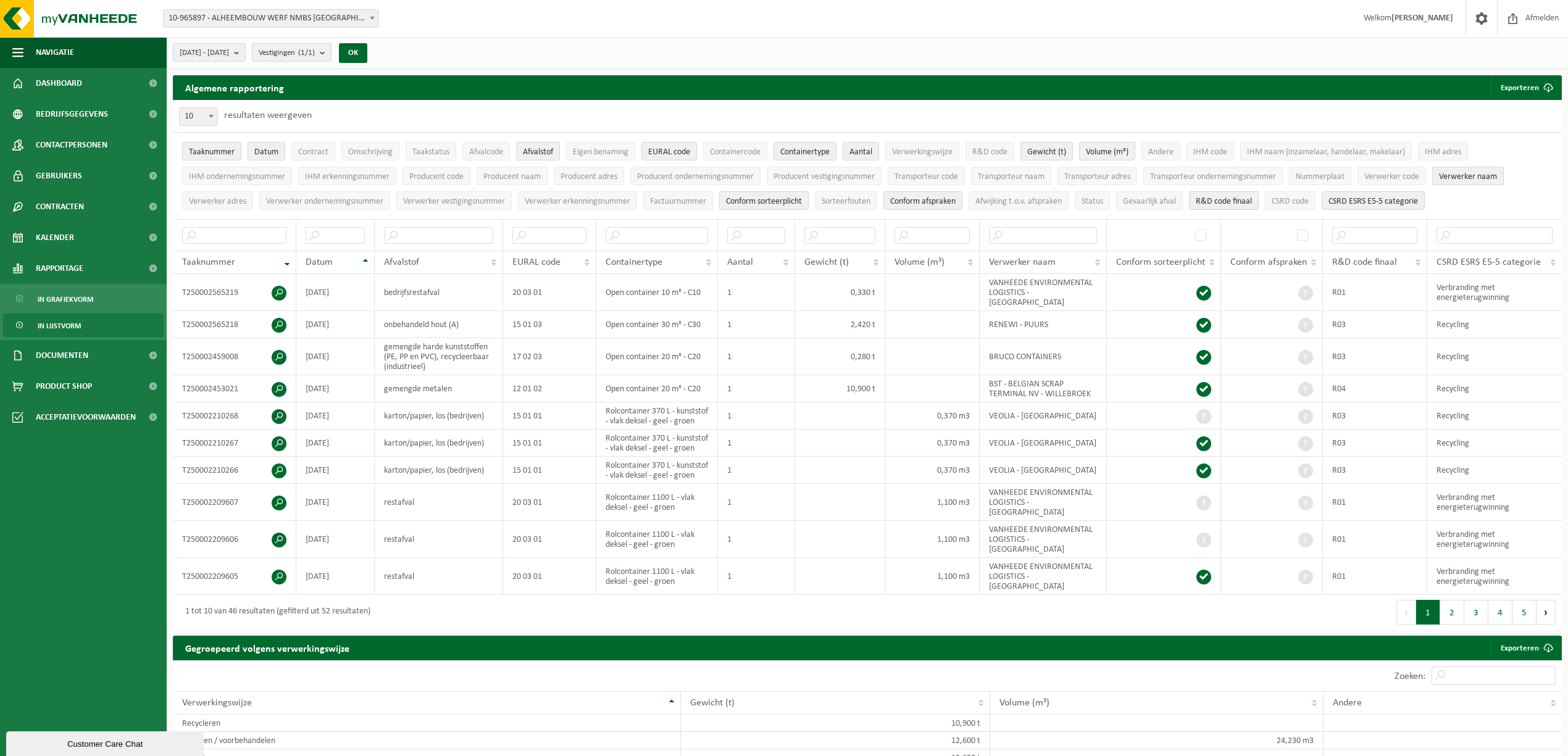
click at [1247, 203] on span "R&D code finaal" at bounding box center [1224, 201] width 56 height 9
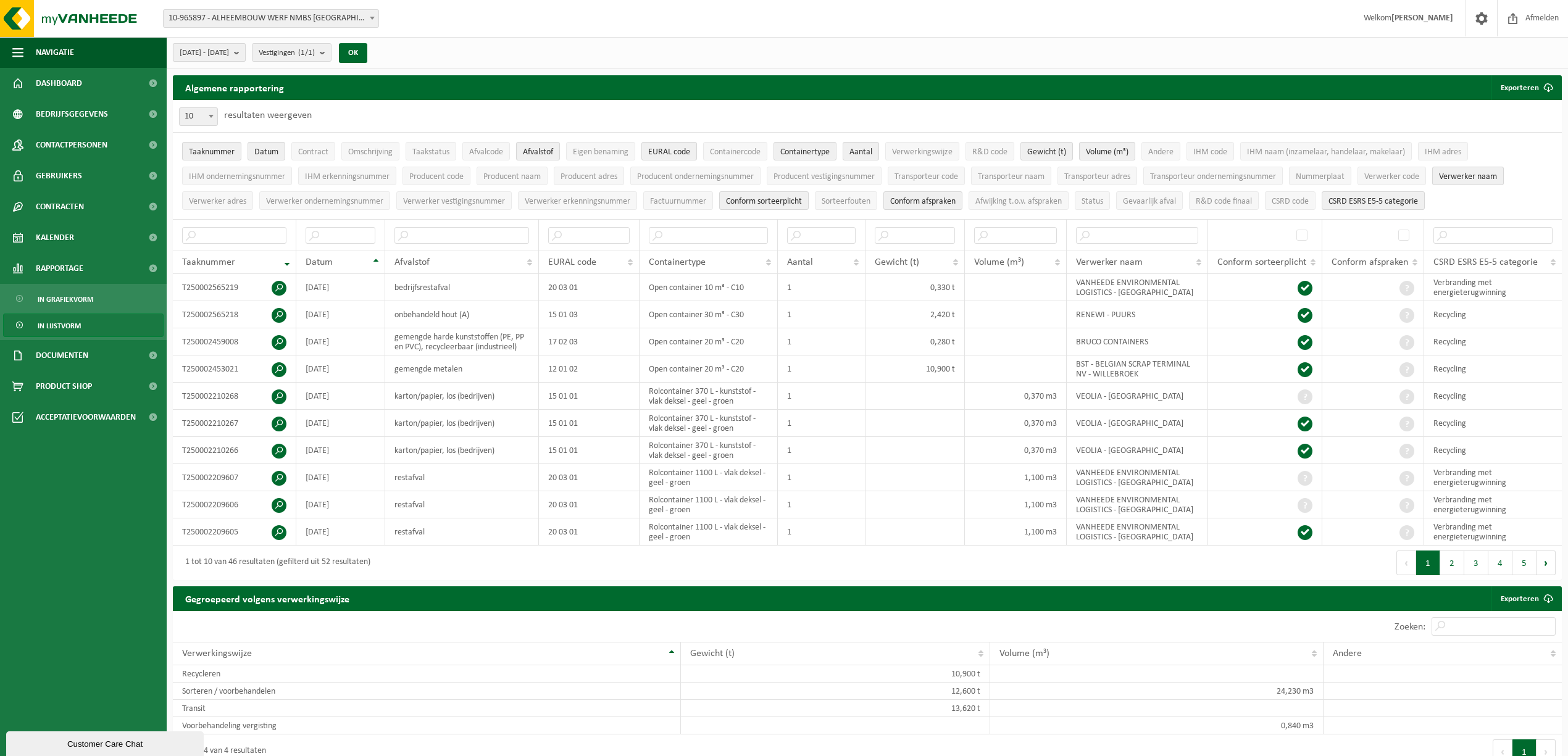
click at [245, 57] on b "submit" at bounding box center [239, 52] width 11 height 17
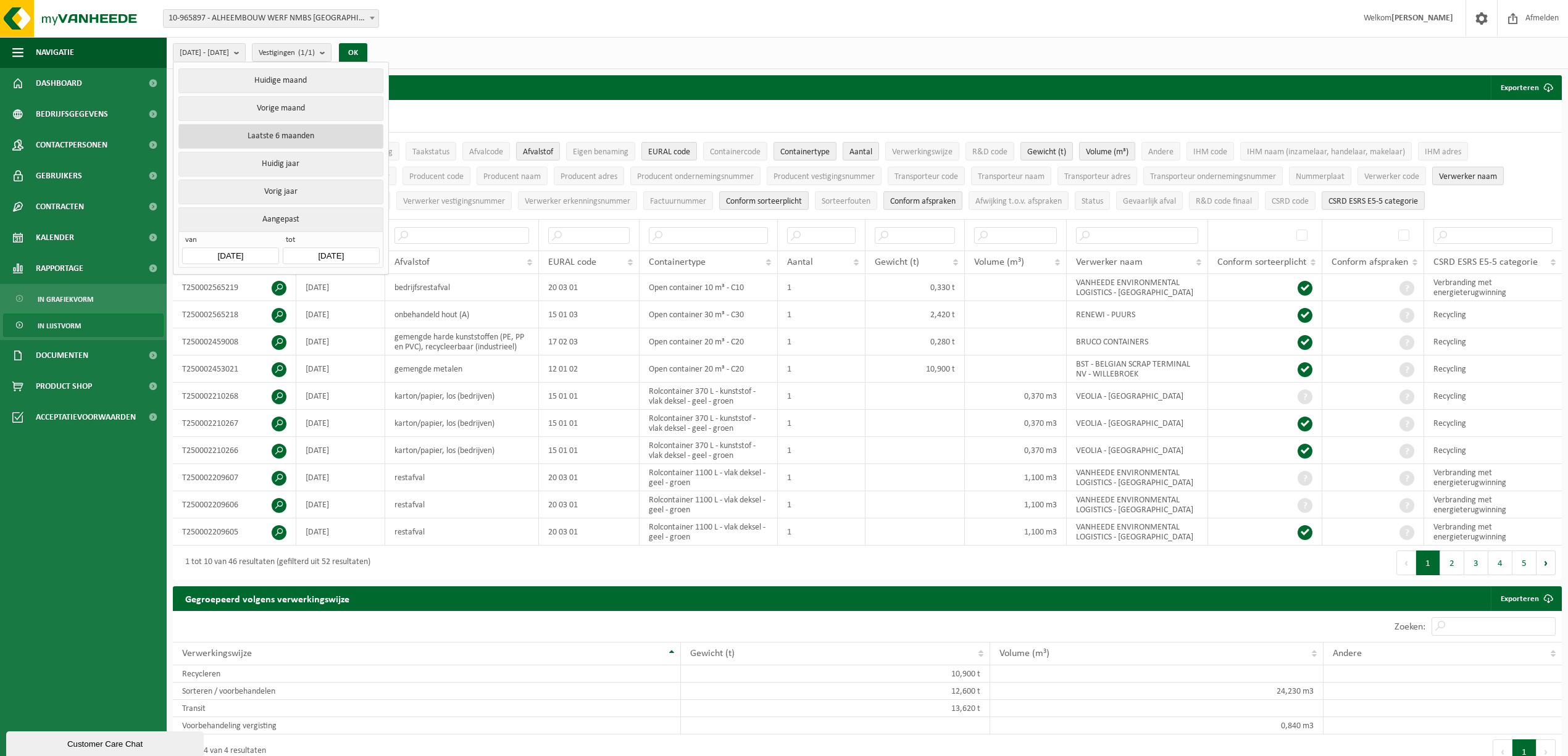
click at [273, 138] on button "Laatste 6 maanden" at bounding box center [281, 137] width 204 height 25
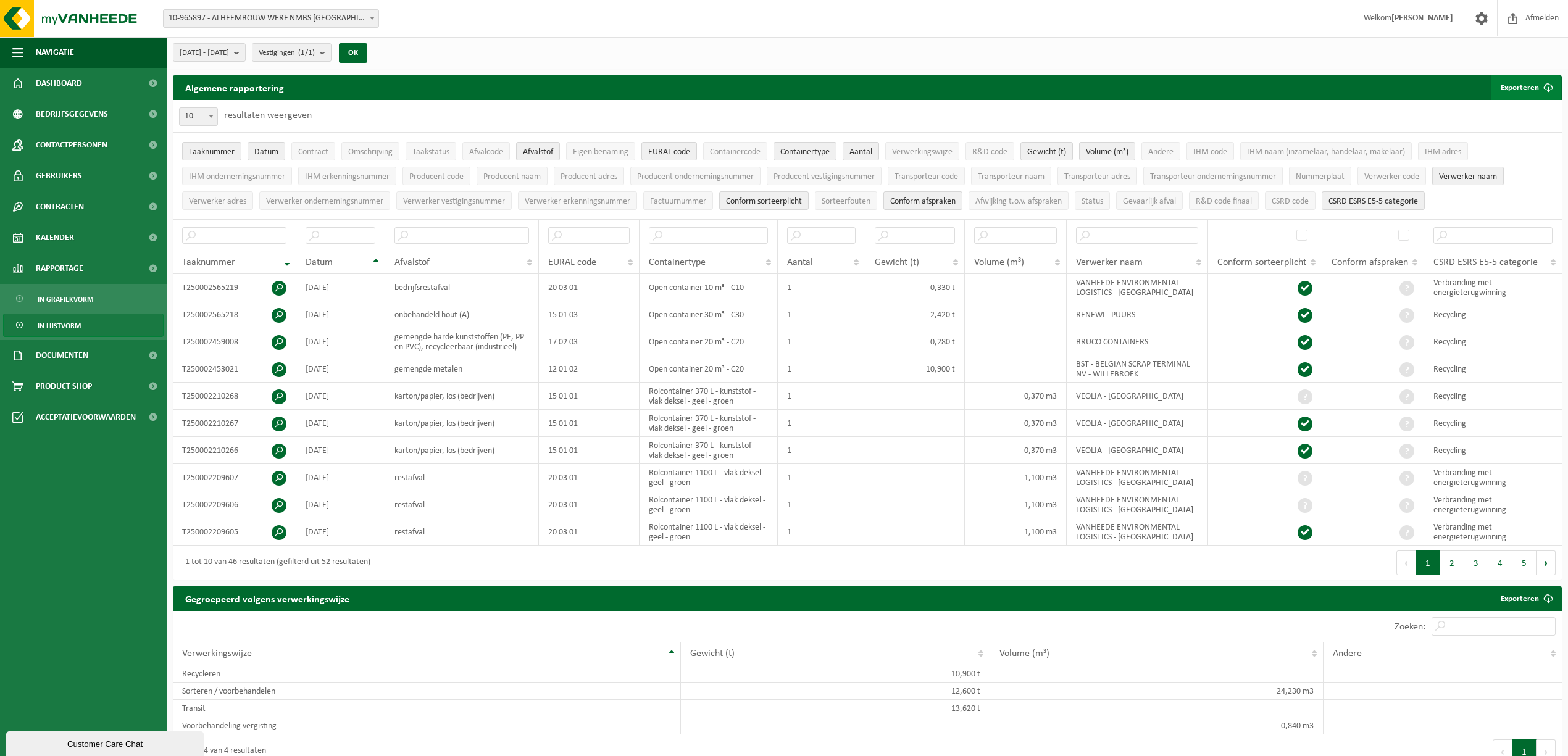
click at [1515, 86] on button "Exporteren" at bounding box center [1525, 88] width 70 height 25
click at [1518, 110] on link "Enkel mijn selectie" at bounding box center [1505, 112] width 112 height 25
click at [1215, 203] on span "R&D code finaal" at bounding box center [1224, 201] width 56 height 9
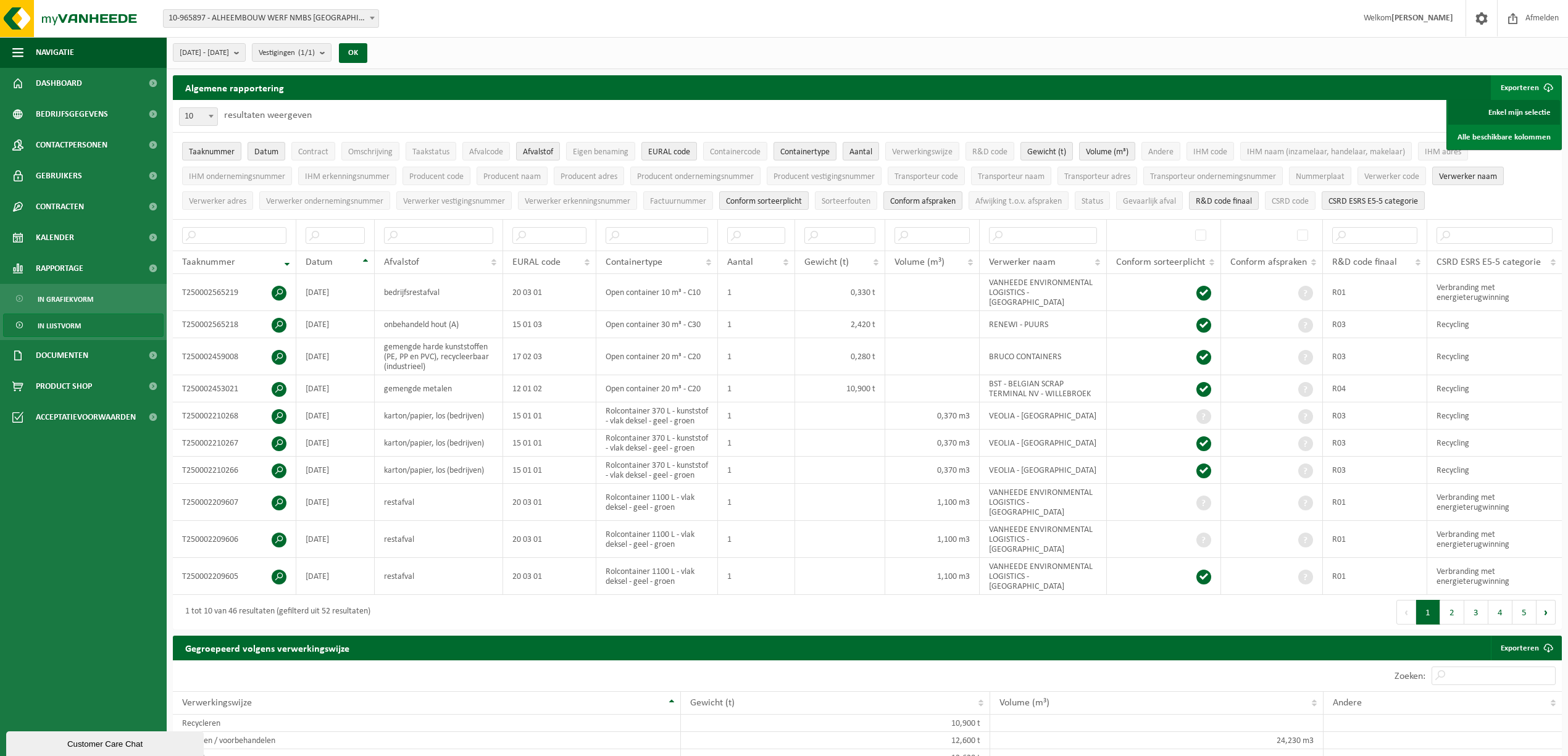
click at [1518, 111] on link "Enkel mijn selectie" at bounding box center [1505, 112] width 112 height 25
click at [245, 50] on b "submit" at bounding box center [239, 52] width 11 height 17
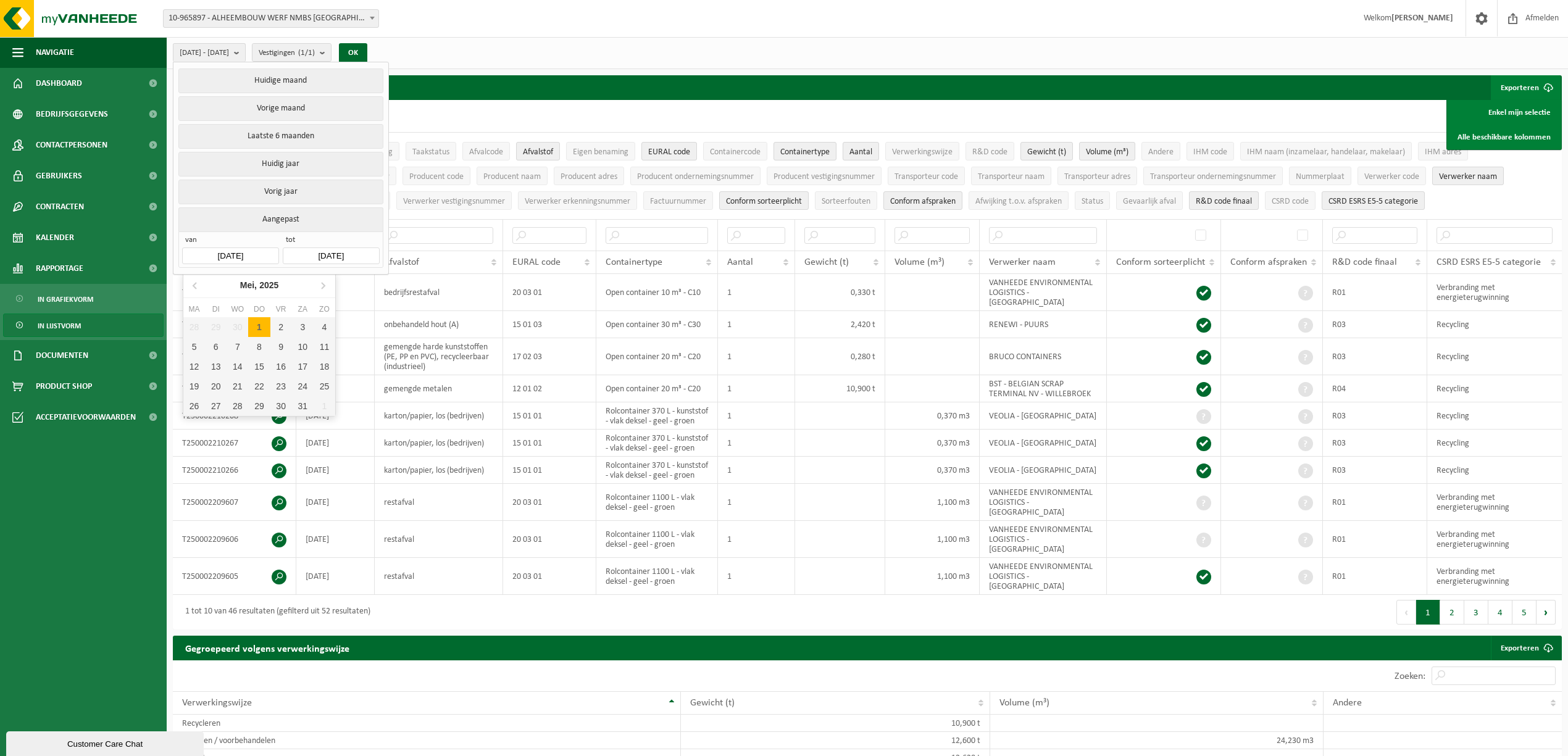
click at [257, 255] on input "[DATE]" at bounding box center [231, 256] width 97 height 17
click at [191, 290] on icon at bounding box center [195, 285] width 20 height 20
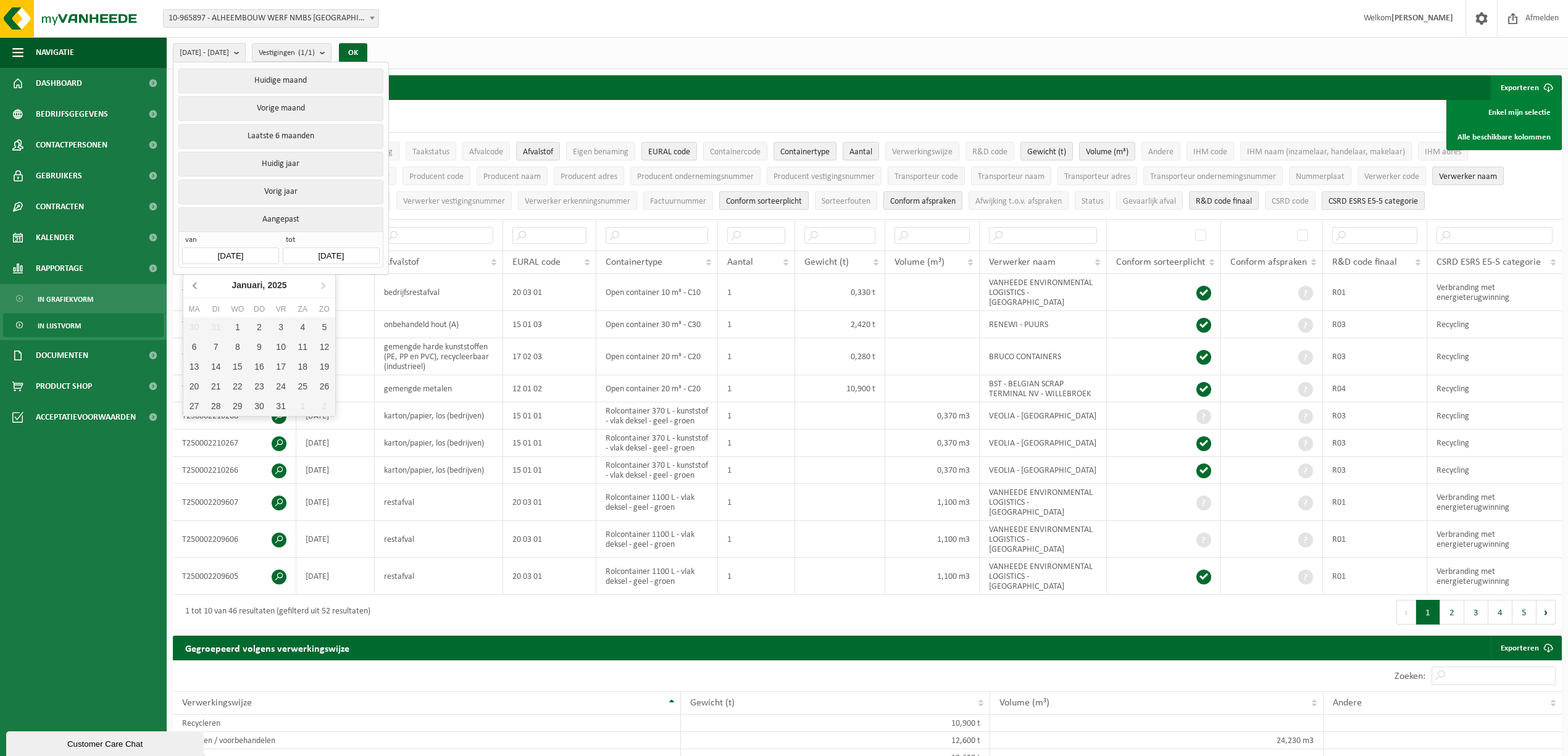
click at [191, 290] on icon at bounding box center [195, 285] width 20 height 20
click at [333, 259] on input "[DATE]" at bounding box center [331, 256] width 97 height 17
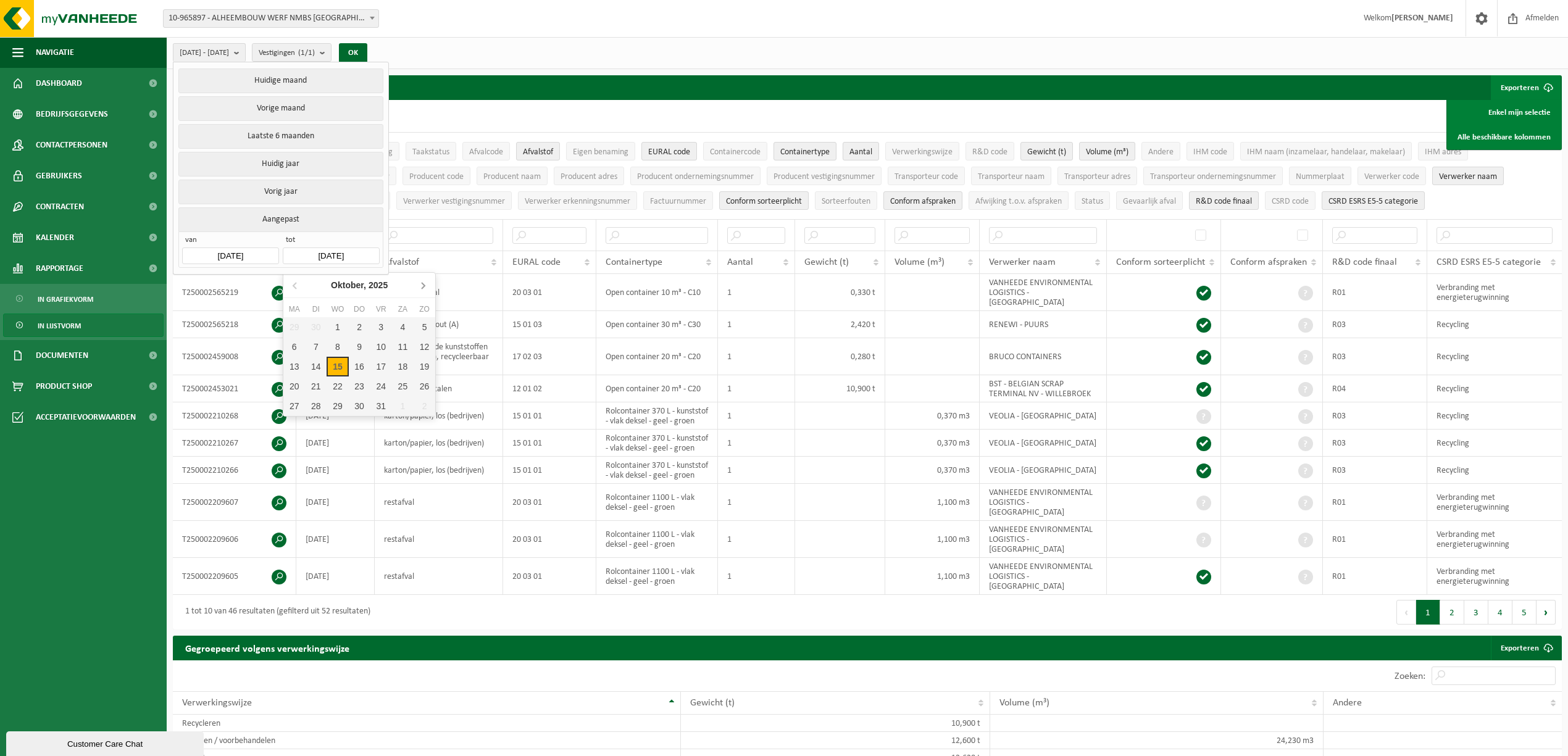
click at [426, 284] on icon at bounding box center [422, 285] width 20 height 20
click at [297, 288] on icon at bounding box center [295, 285] width 20 height 20
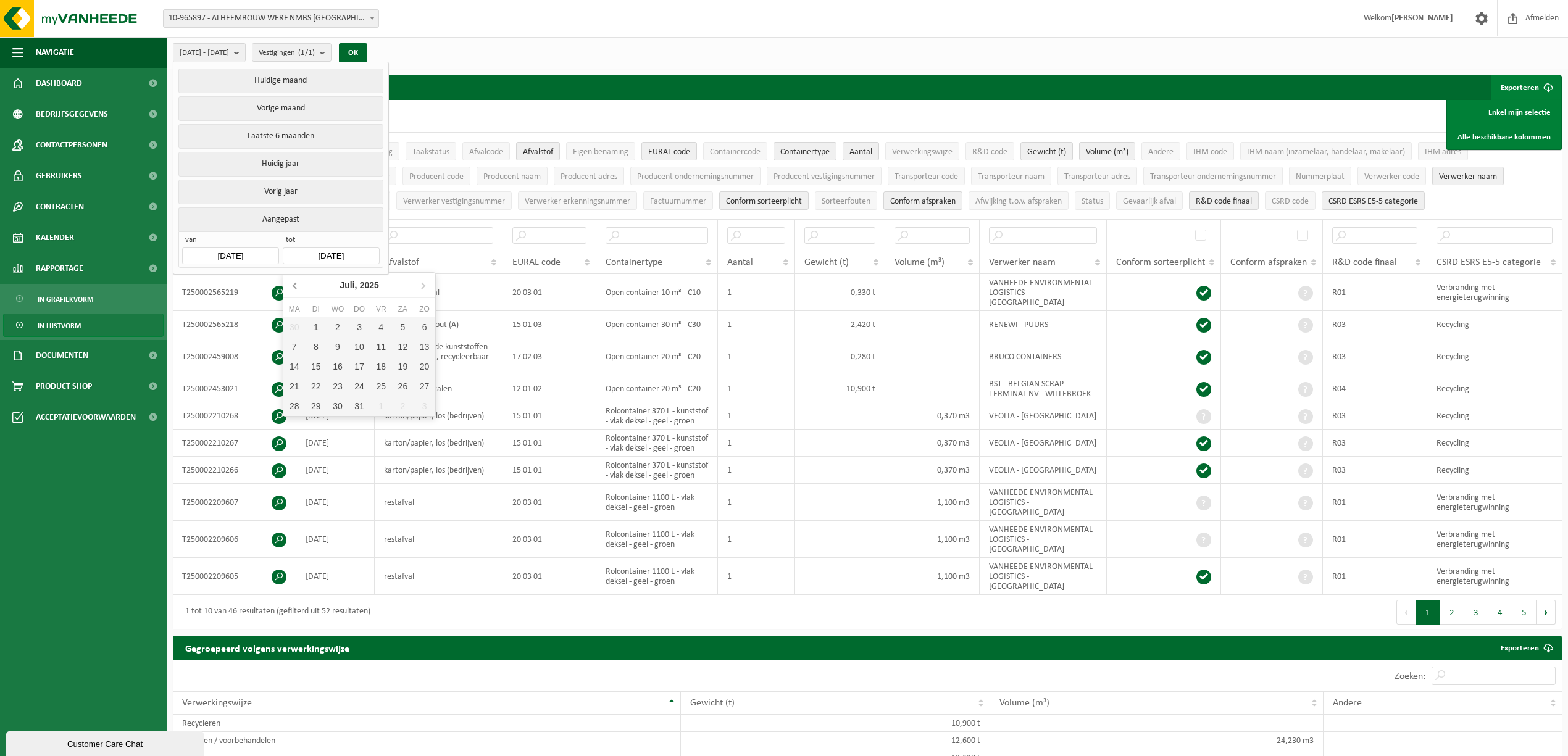
click at [297, 288] on icon at bounding box center [295, 285] width 20 height 20
click at [297, 288] on nav "[DATE]" at bounding box center [360, 285] width 152 height 26
click at [295, 283] on nav "[DATE]" at bounding box center [360, 285] width 152 height 26
click at [375, 283] on icon "2025" at bounding box center [369, 285] width 19 height 9
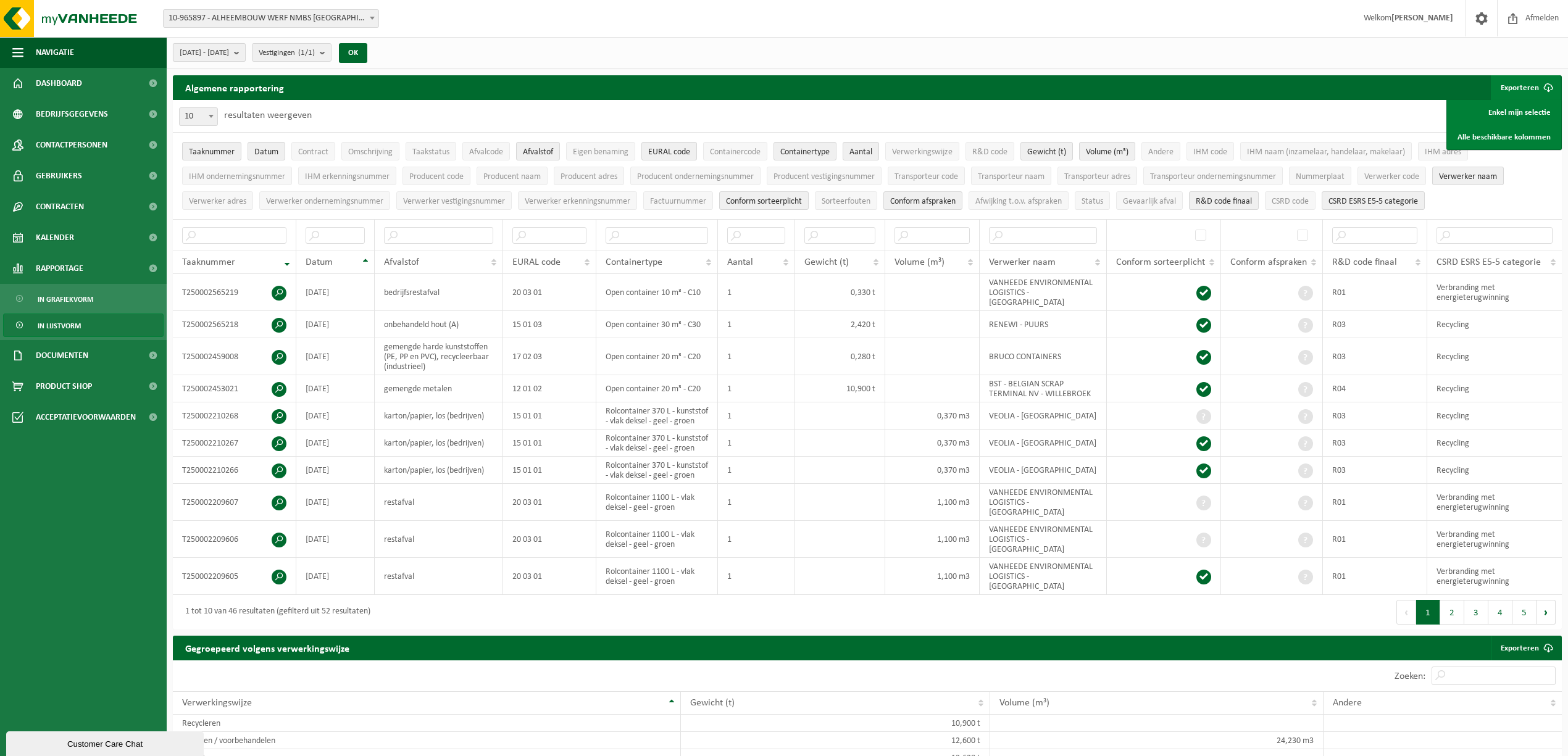
click at [211, 55] on span "[DATE] - [DATE]" at bounding box center [204, 53] width 50 height 19
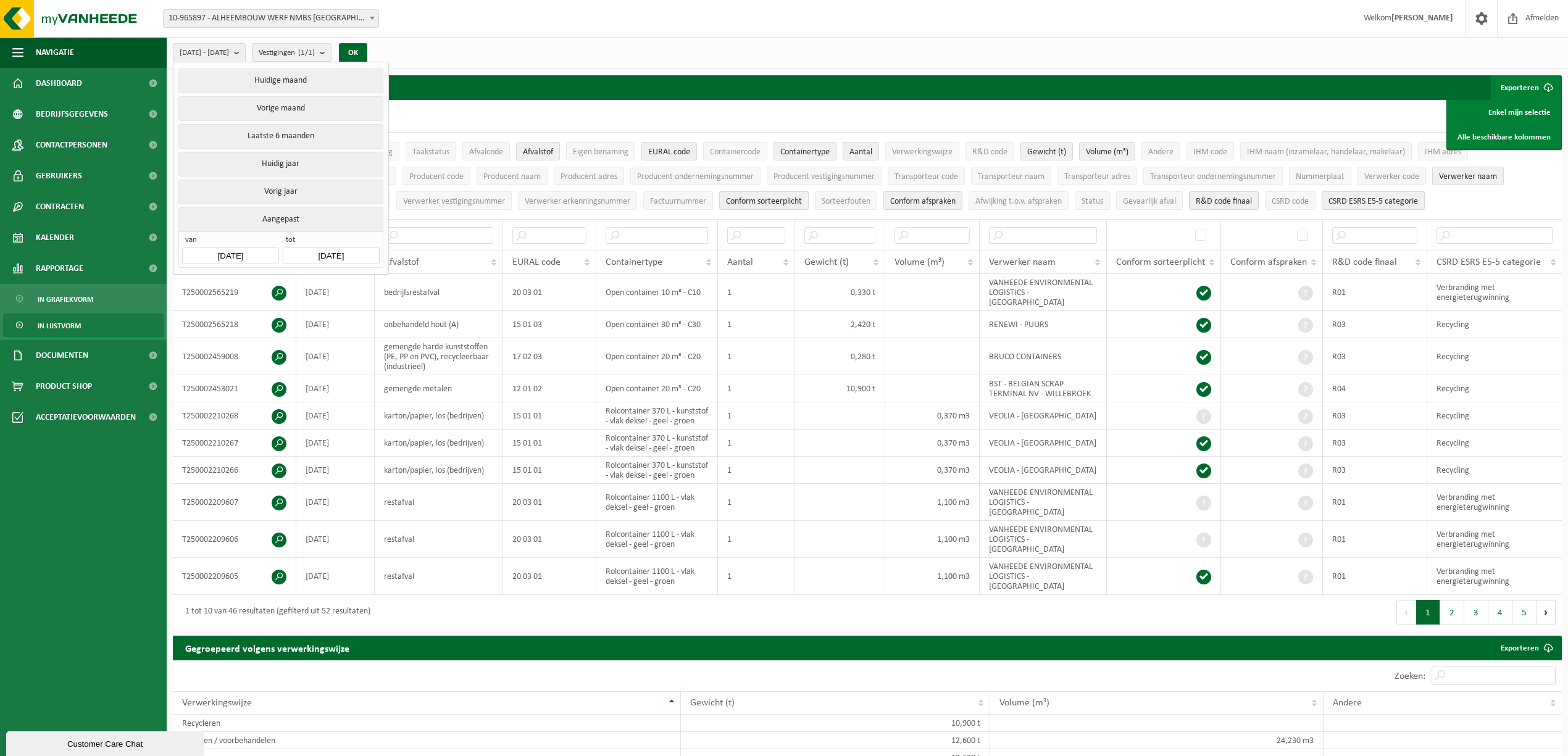
click at [238, 255] on input "[DATE]" at bounding box center [231, 256] width 97 height 17
click at [320, 328] on div "1" at bounding box center [324, 327] width 21 height 20
type input "[DATE]"
click at [367, 52] on button "OK" at bounding box center [353, 53] width 28 height 20
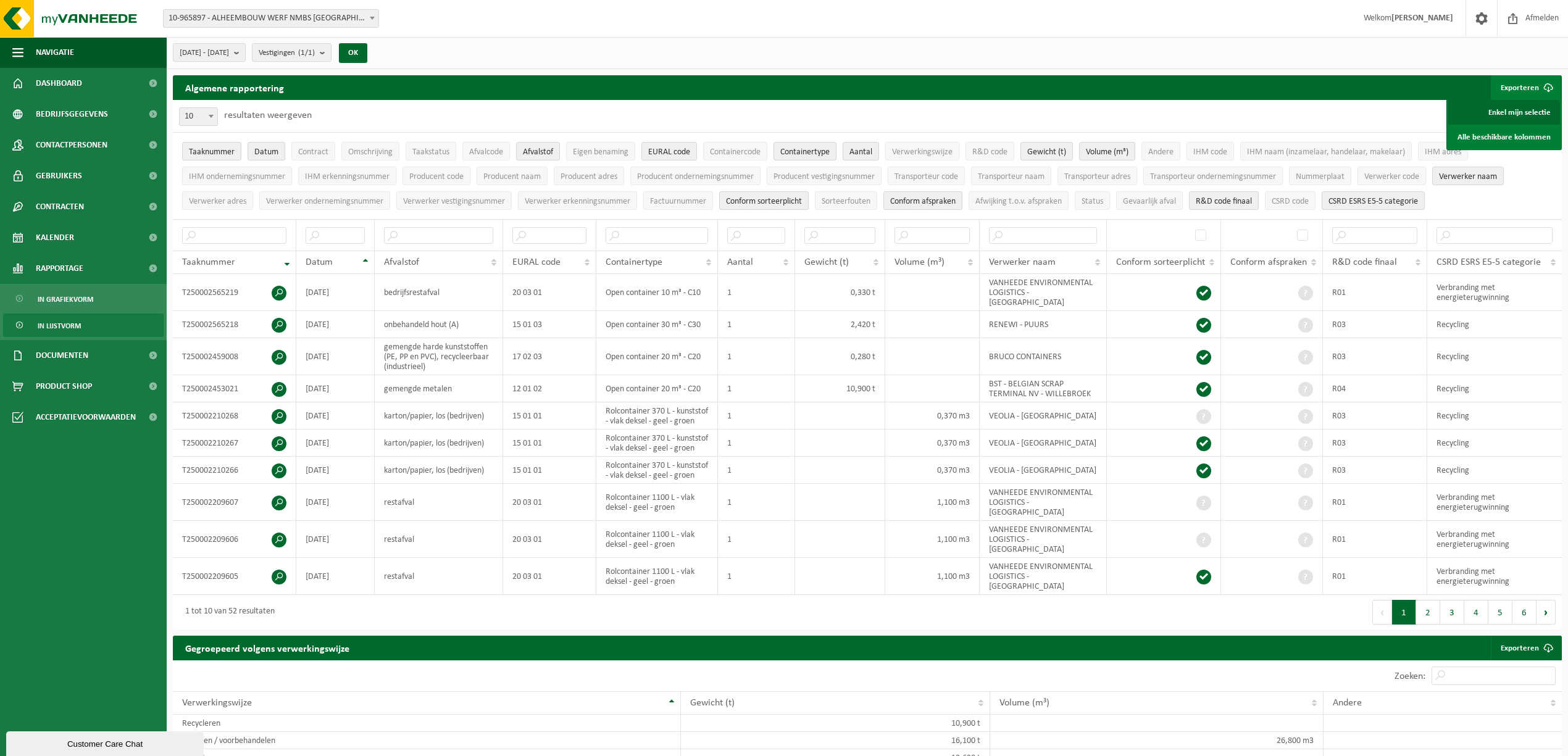
click at [1536, 111] on link "Enkel mijn selectie" at bounding box center [1505, 112] width 112 height 25
